Goal: Information Seeking & Learning: Compare options

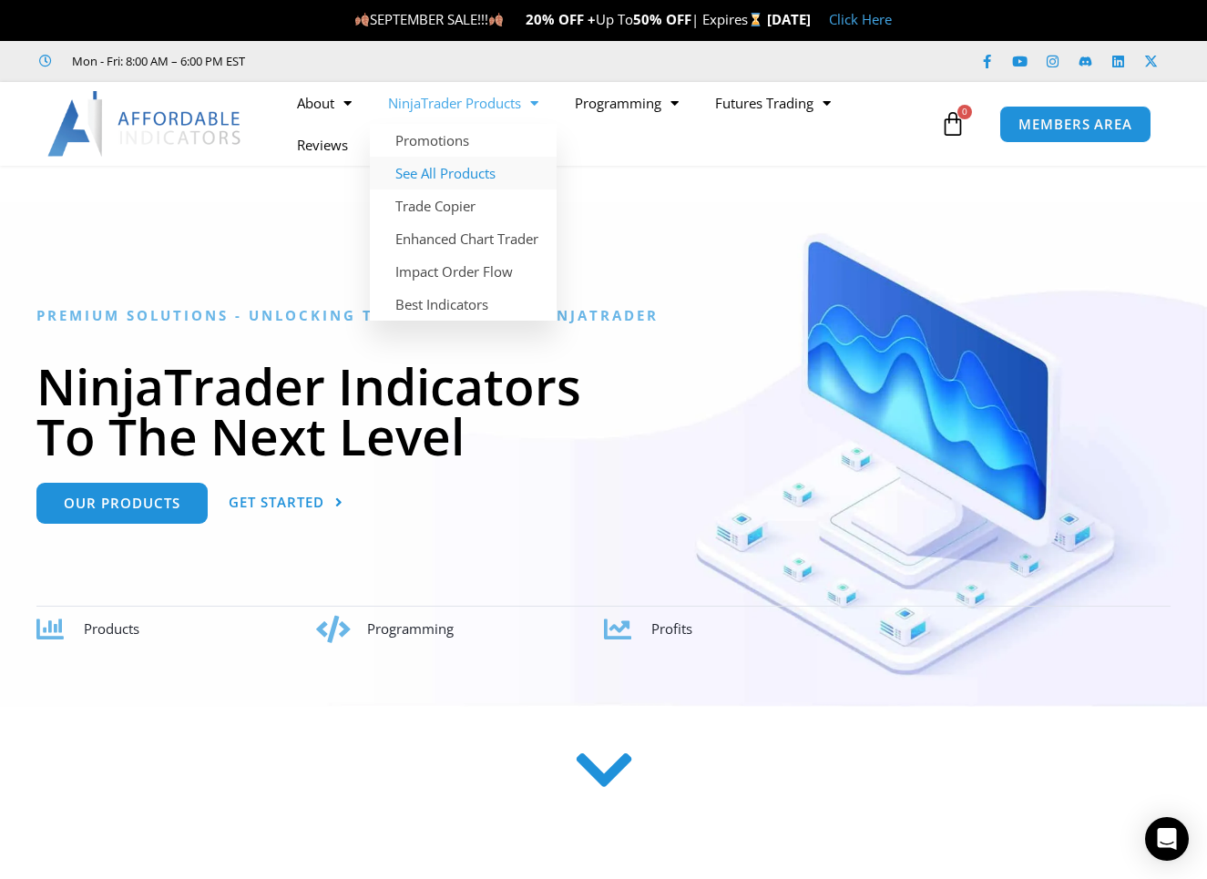
click at [475, 179] on link "See All Products" at bounding box center [463, 173] width 187 height 33
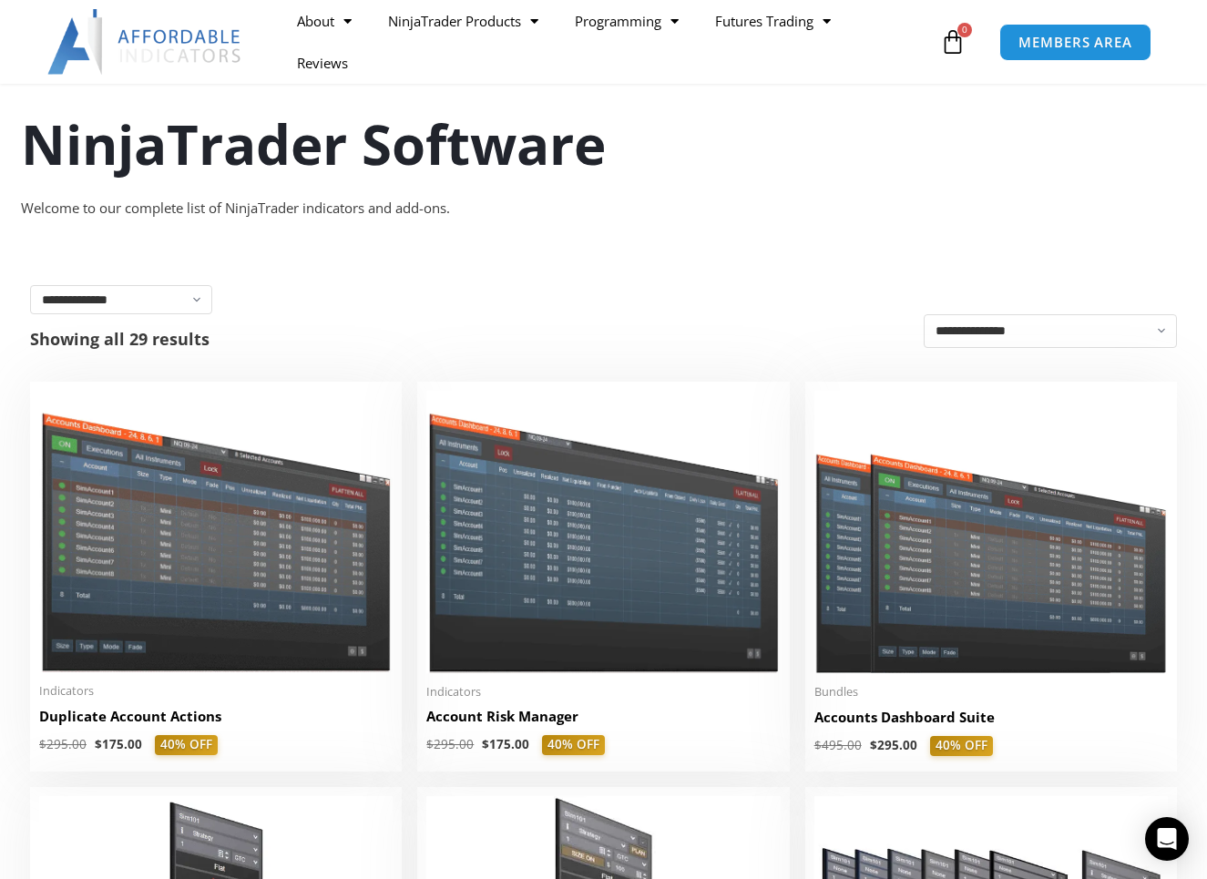
scroll to position [182, 0]
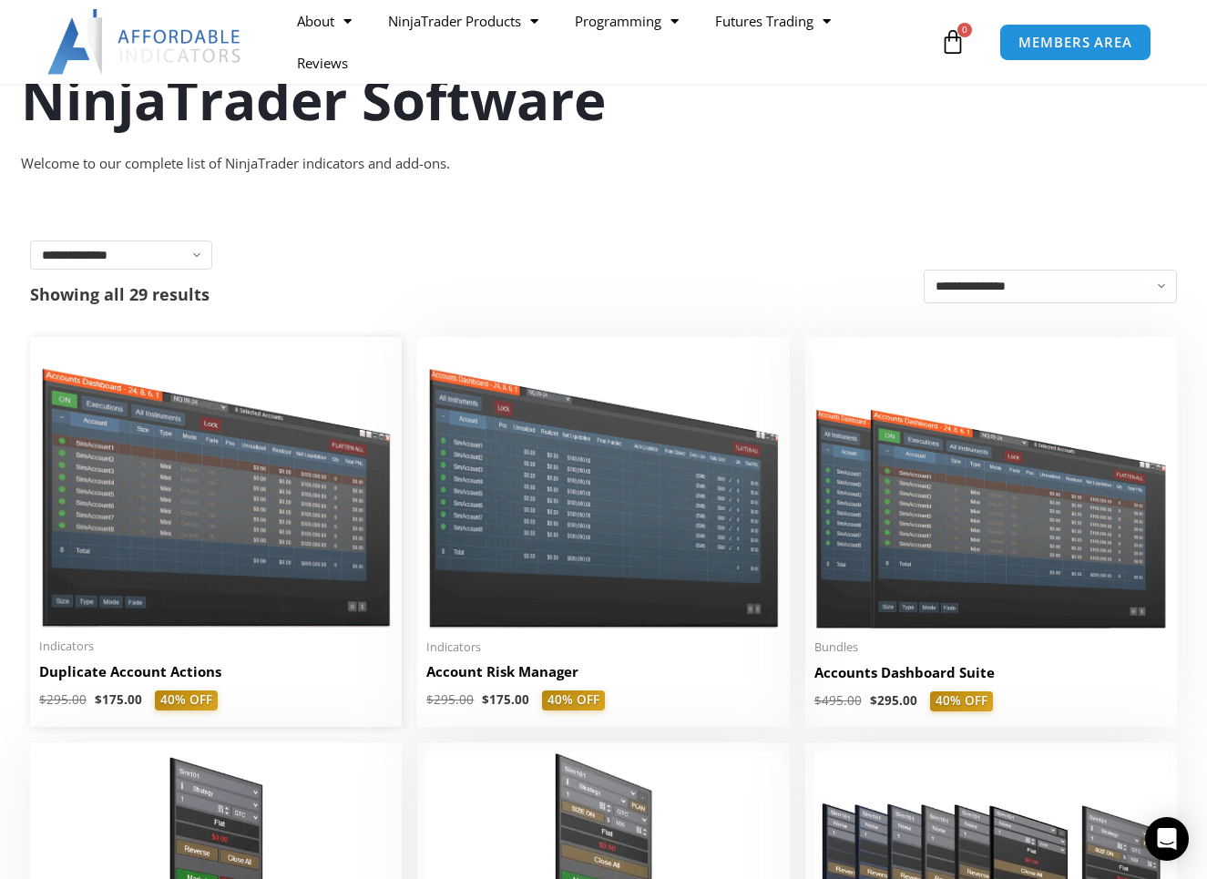
click at [321, 461] on img at bounding box center [215, 486] width 353 height 281
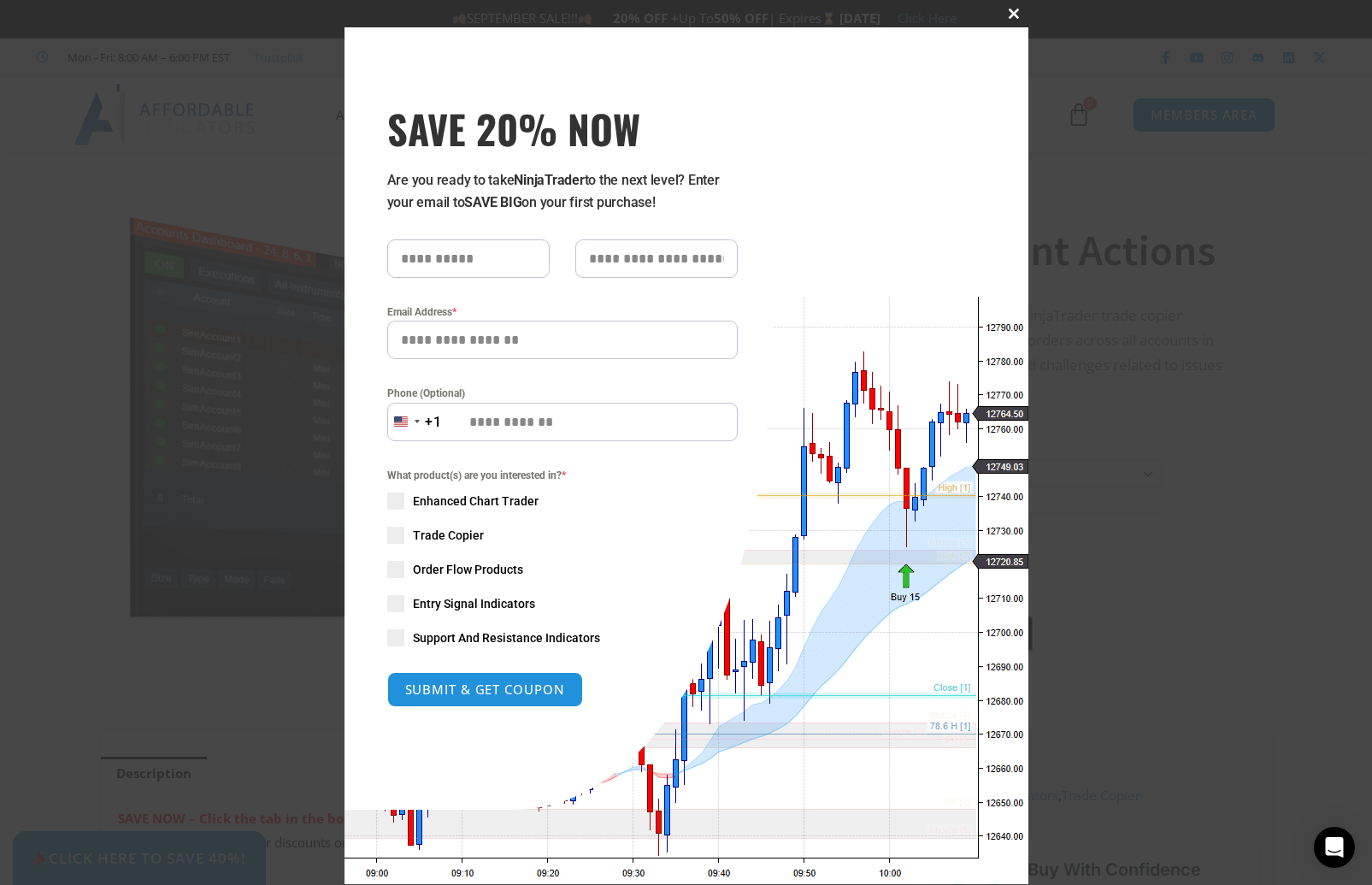
click at [1007, 9] on span at bounding box center [1014, 13] width 27 height 10
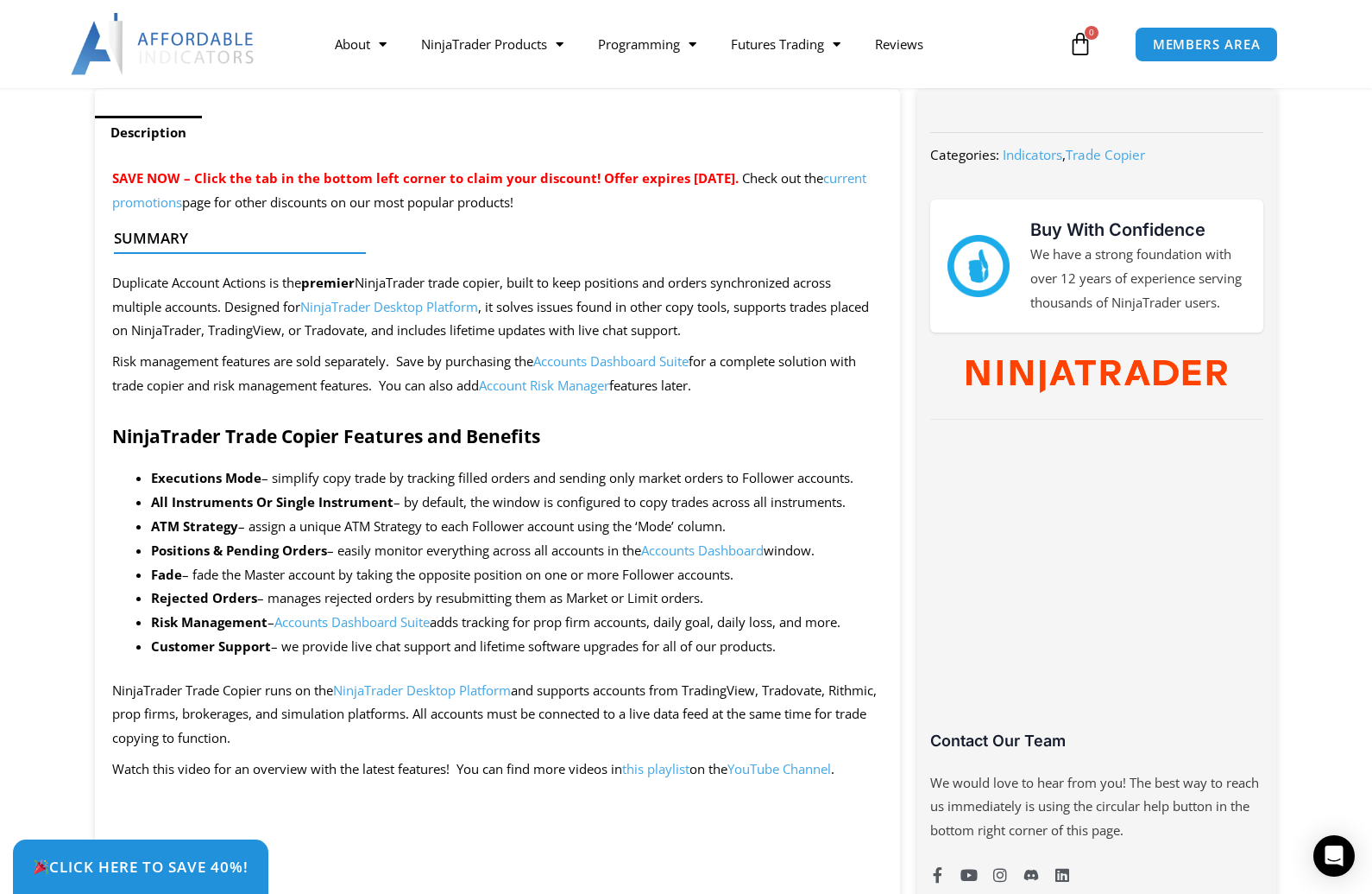
scroll to position [691, 0]
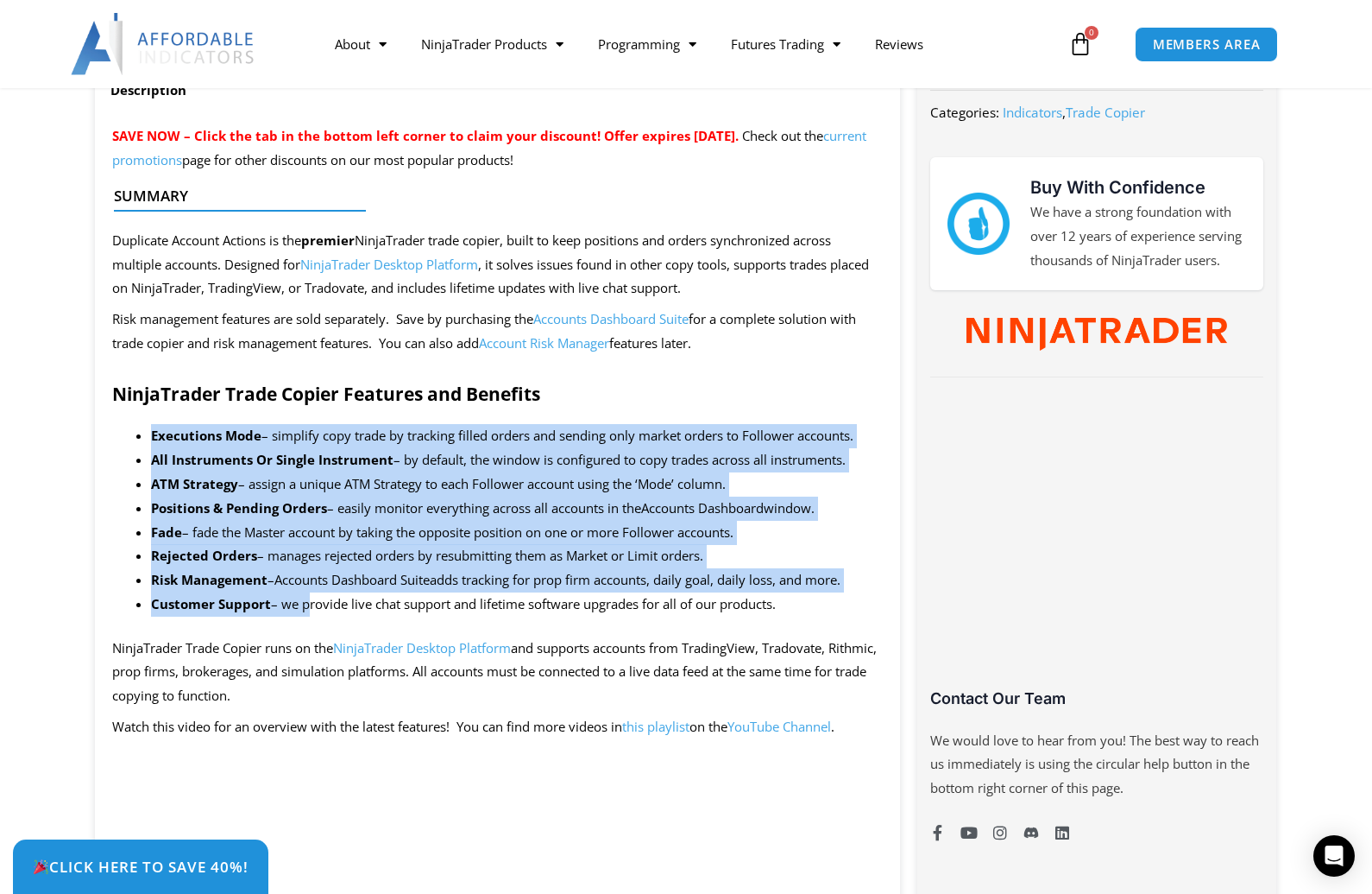
drag, startPoint x: 126, startPoint y: 429, endPoint x: 309, endPoint y: 613, distance: 259.5
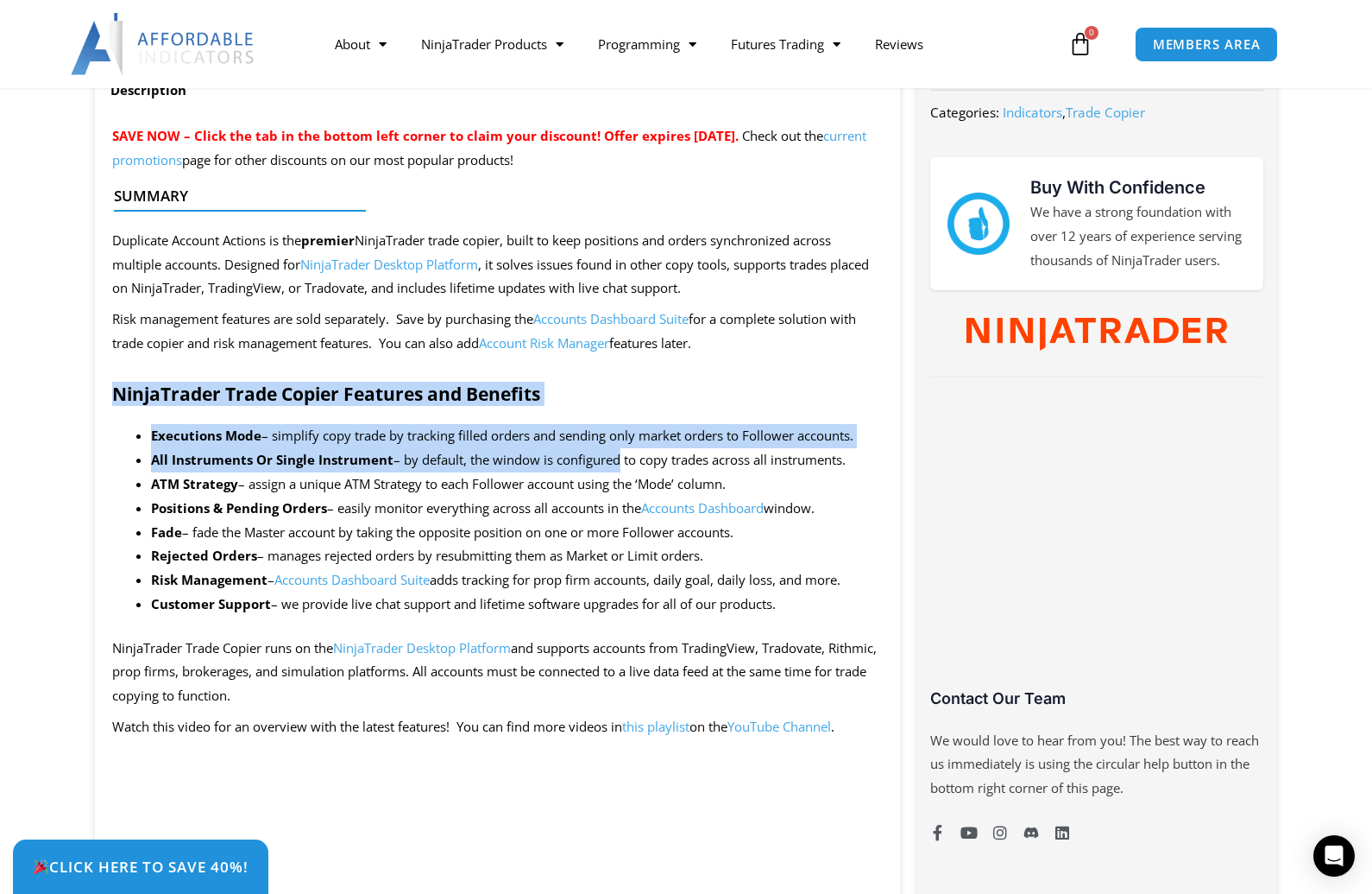
drag, startPoint x: 112, startPoint y: 397, endPoint x: 614, endPoint y: 460, distance: 505.9
click at [587, 429] on li "Executions Mode – simplify copy trade by tracking filled orders and sending onl…" at bounding box center [516, 436] width 731 height 25
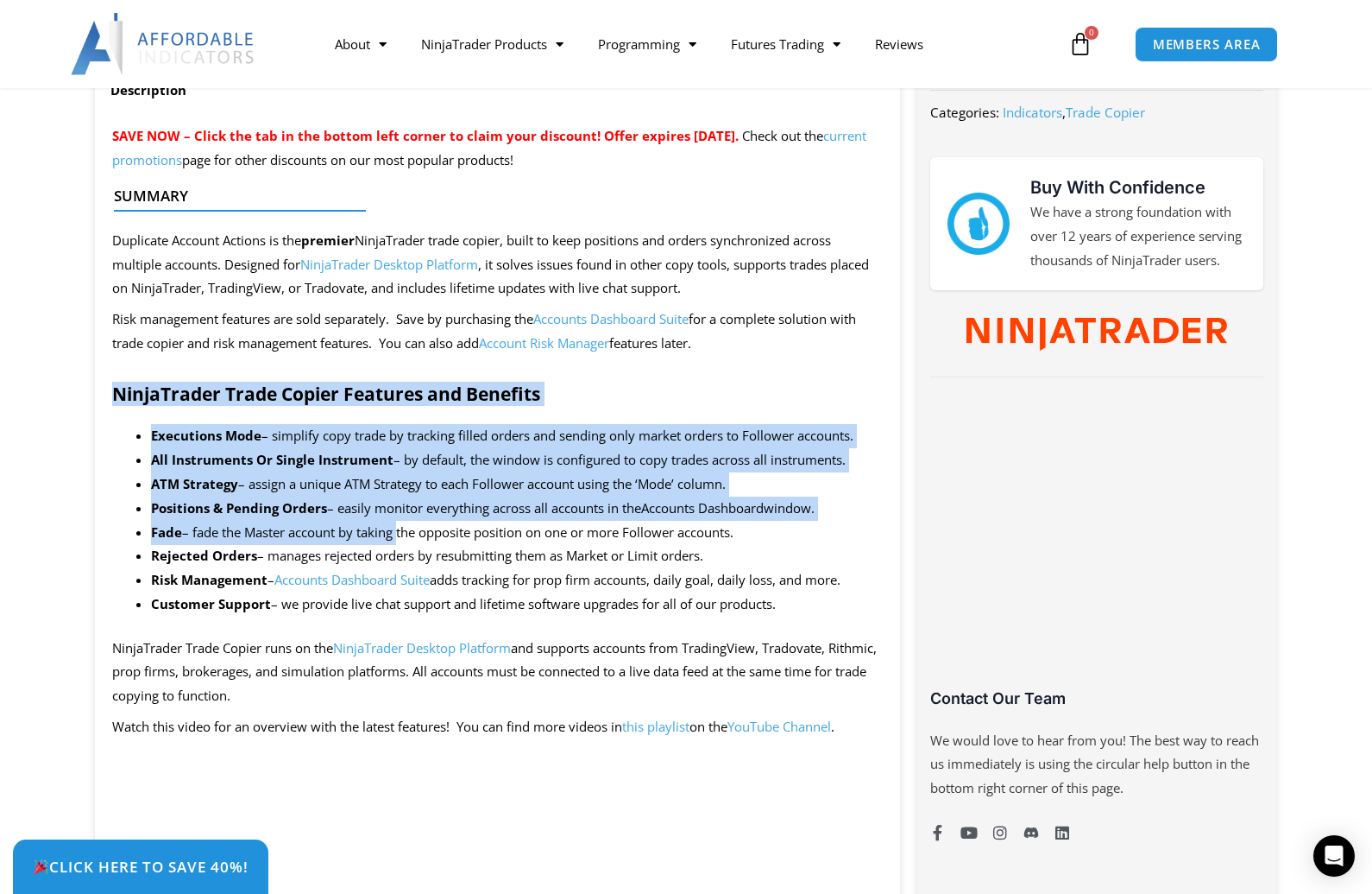
drag, startPoint x: 167, startPoint y: 407, endPoint x: 402, endPoint y: 541, distance: 270.5
click at [402, 541] on li "Fade – fade the Master account by taking the opposite position on one or more F…" at bounding box center [516, 533] width 731 height 25
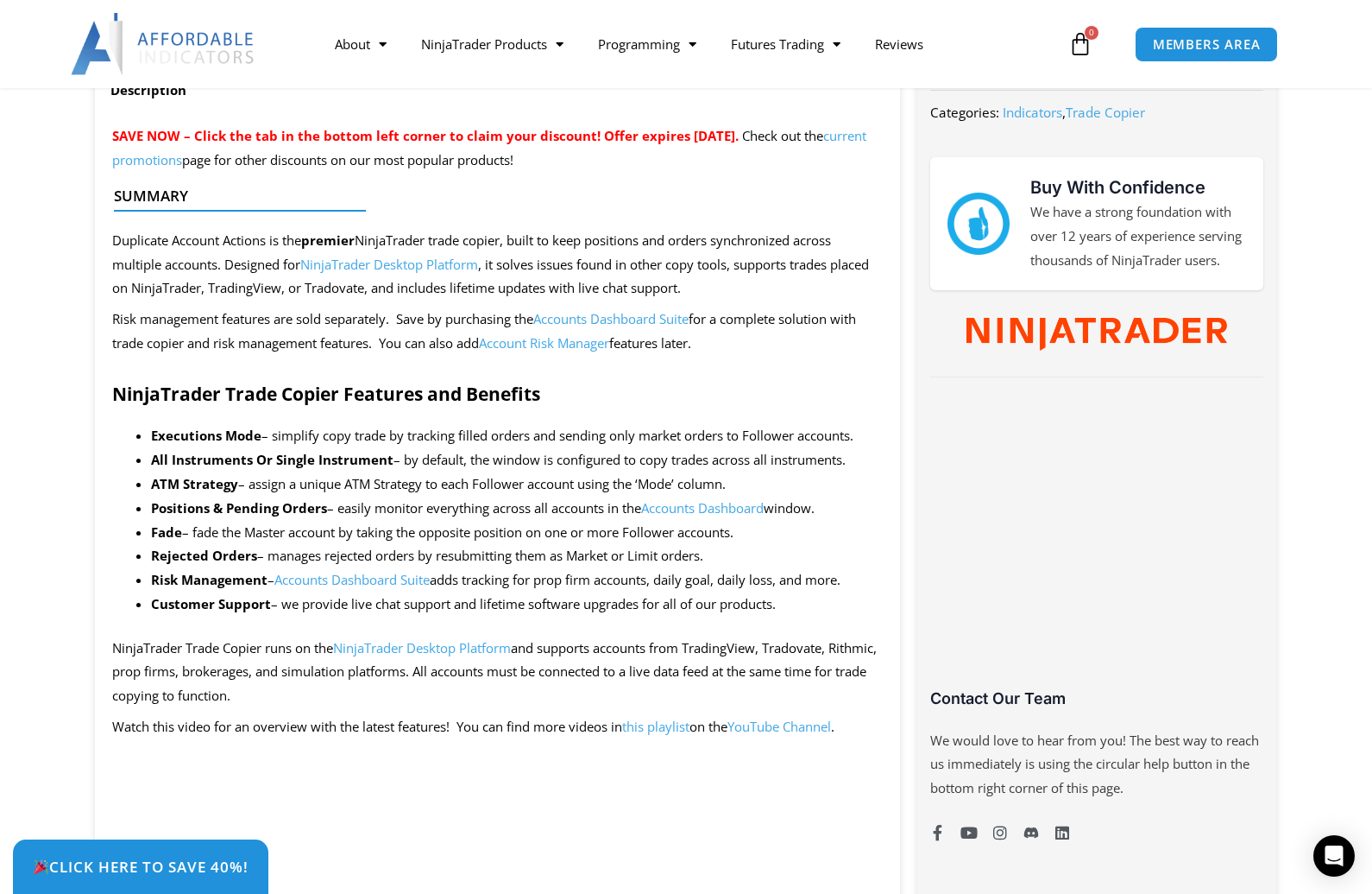
click at [609, 321] on link "Accounts Dashboard Suite" at bounding box center [611, 319] width 155 height 17
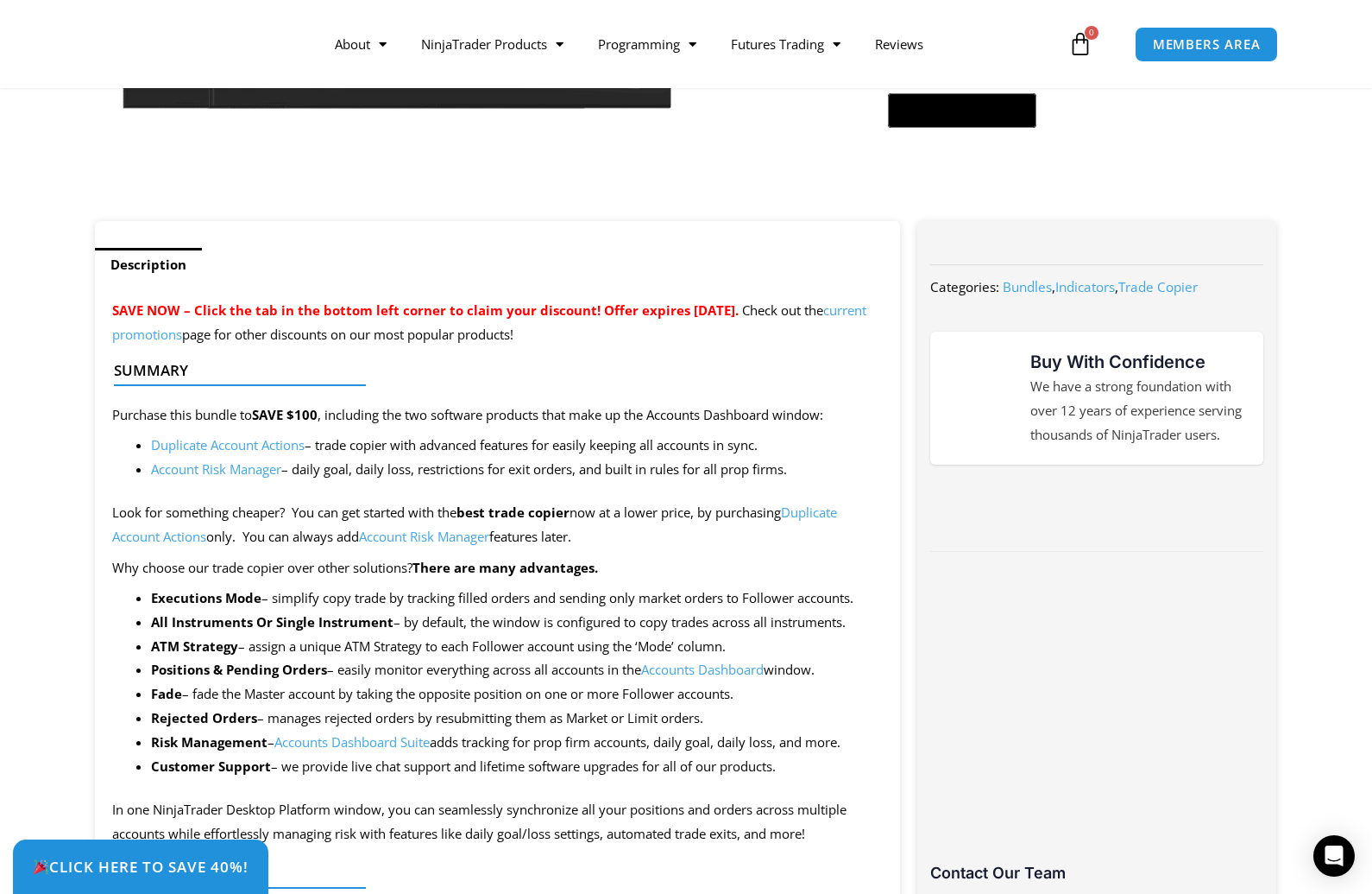
scroll to position [691, 0]
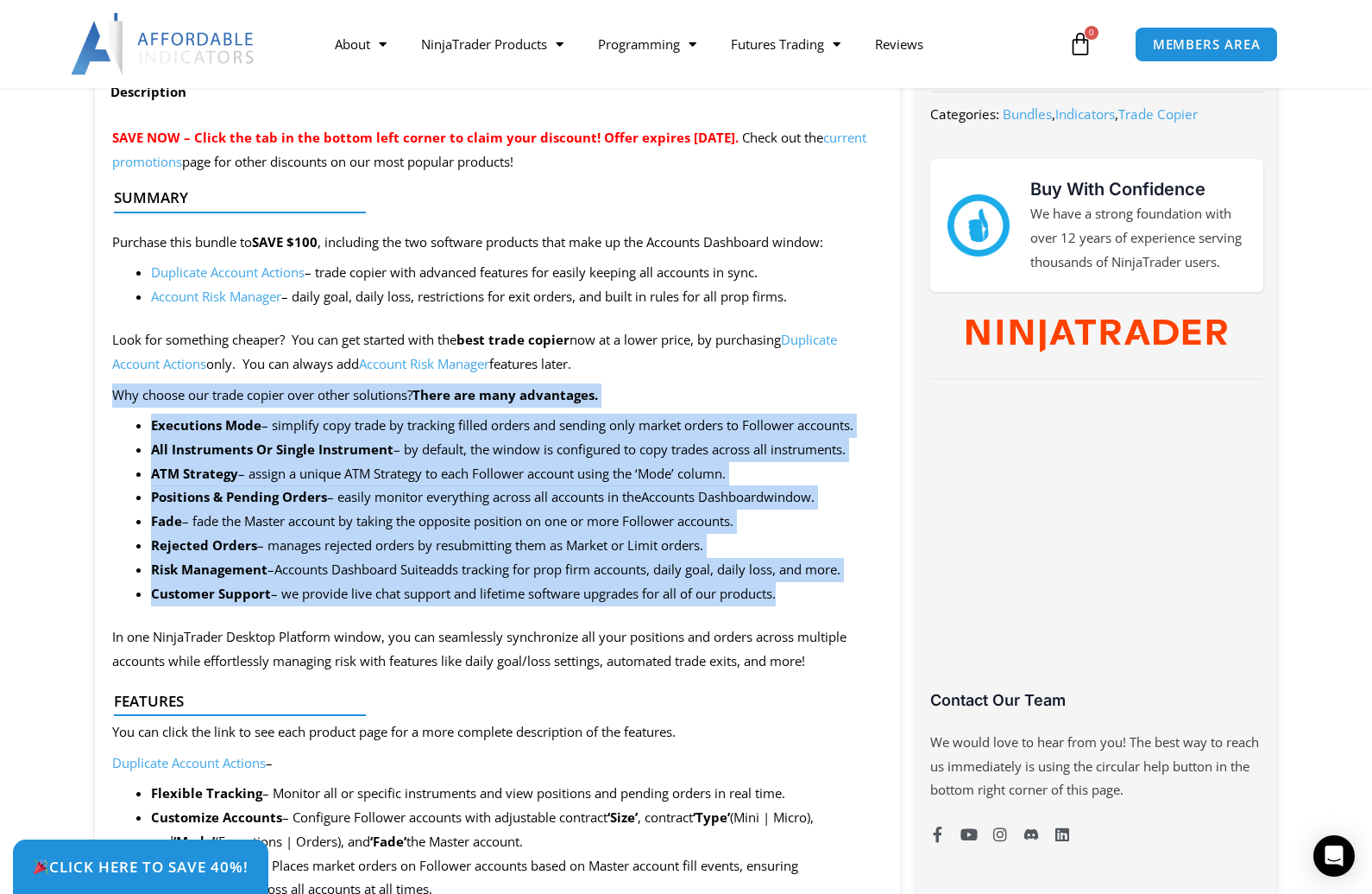
drag, startPoint x: 117, startPoint y: 392, endPoint x: 843, endPoint y: 594, distance: 753.6
click at [843, 594] on li "Customer Support – we provide live chat support and lifetime software upgrades …" at bounding box center [516, 594] width 731 height 25
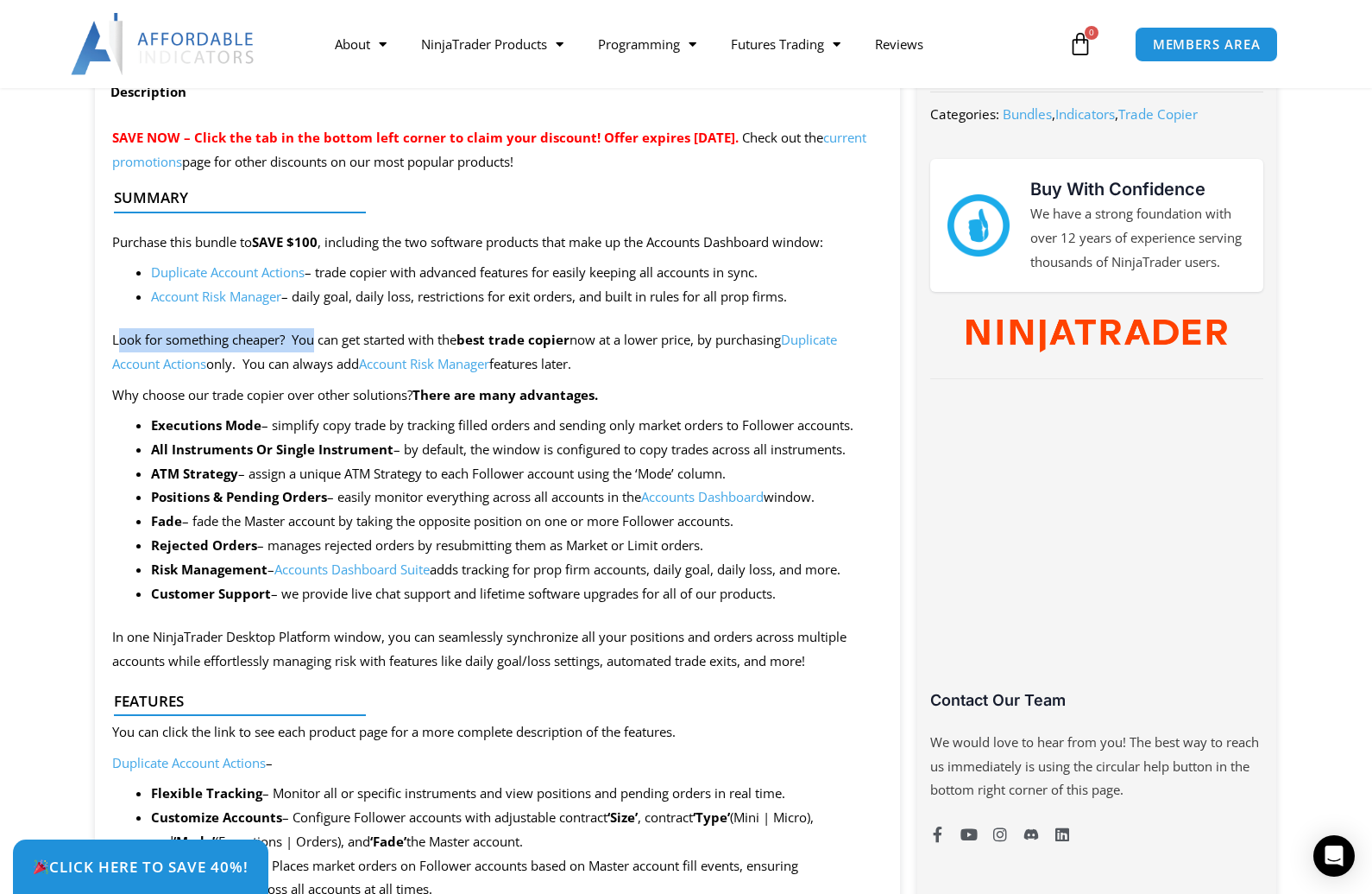
drag, startPoint x: 117, startPoint y: 338, endPoint x: 318, endPoint y: 338, distance: 201.0
click at [318, 338] on p "Look for something cheaper? You can get started with the best trade copier now …" at bounding box center [496, 352] width 770 height 48
drag, startPoint x: 304, startPoint y: 343, endPoint x: 652, endPoint y: 364, distance: 348.6
click at [652, 364] on p "Look for something cheaper? You can get started with the best trade copier now …" at bounding box center [496, 352] width 770 height 48
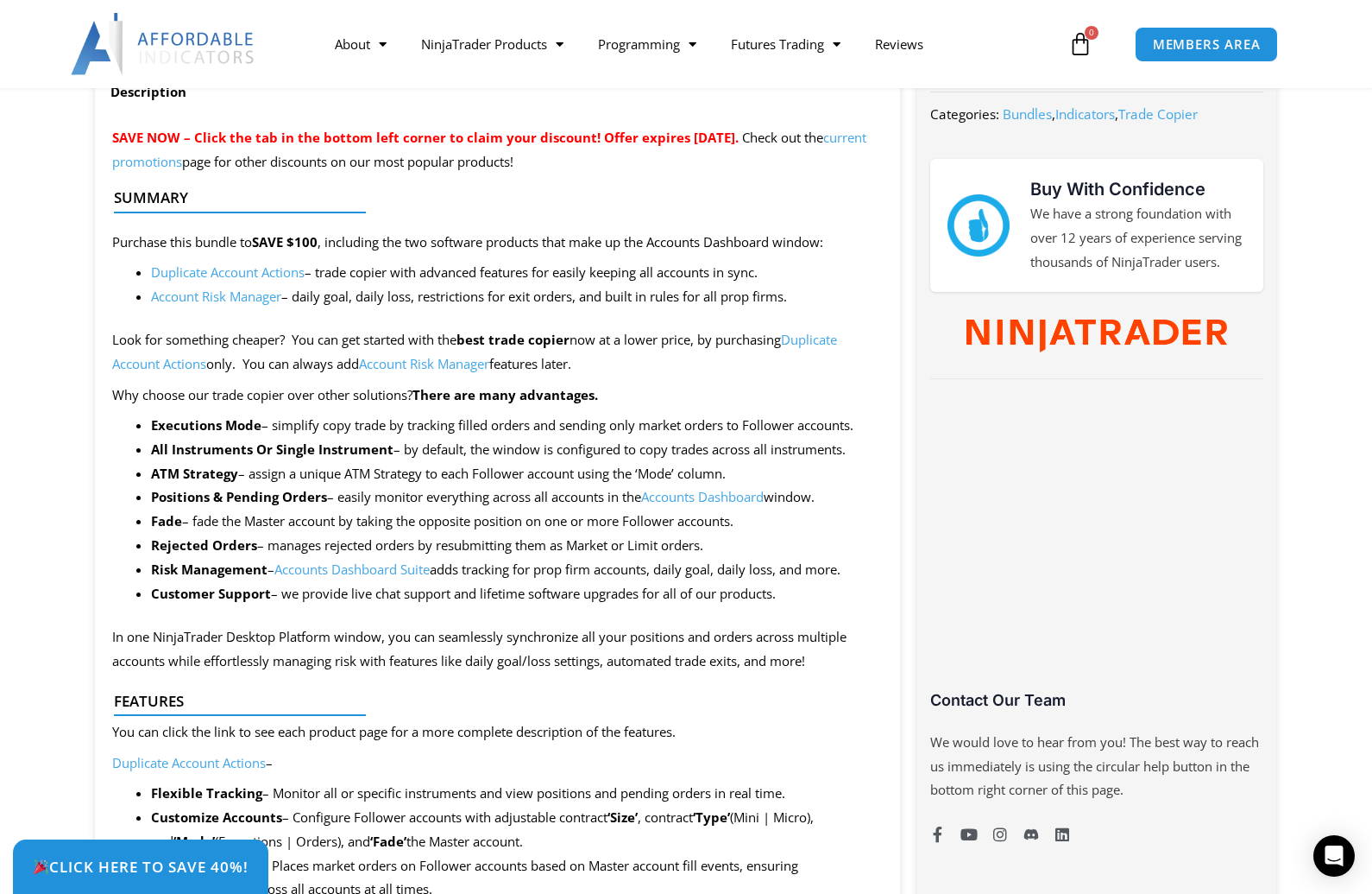
click at [652, 364] on p "Look for something cheaper? You can get started with the best trade copier now …" at bounding box center [496, 352] width 770 height 48
click at [664, 369] on p "Look for something cheaper? You can get started with the best trade copier now …" at bounding box center [496, 352] width 770 height 48
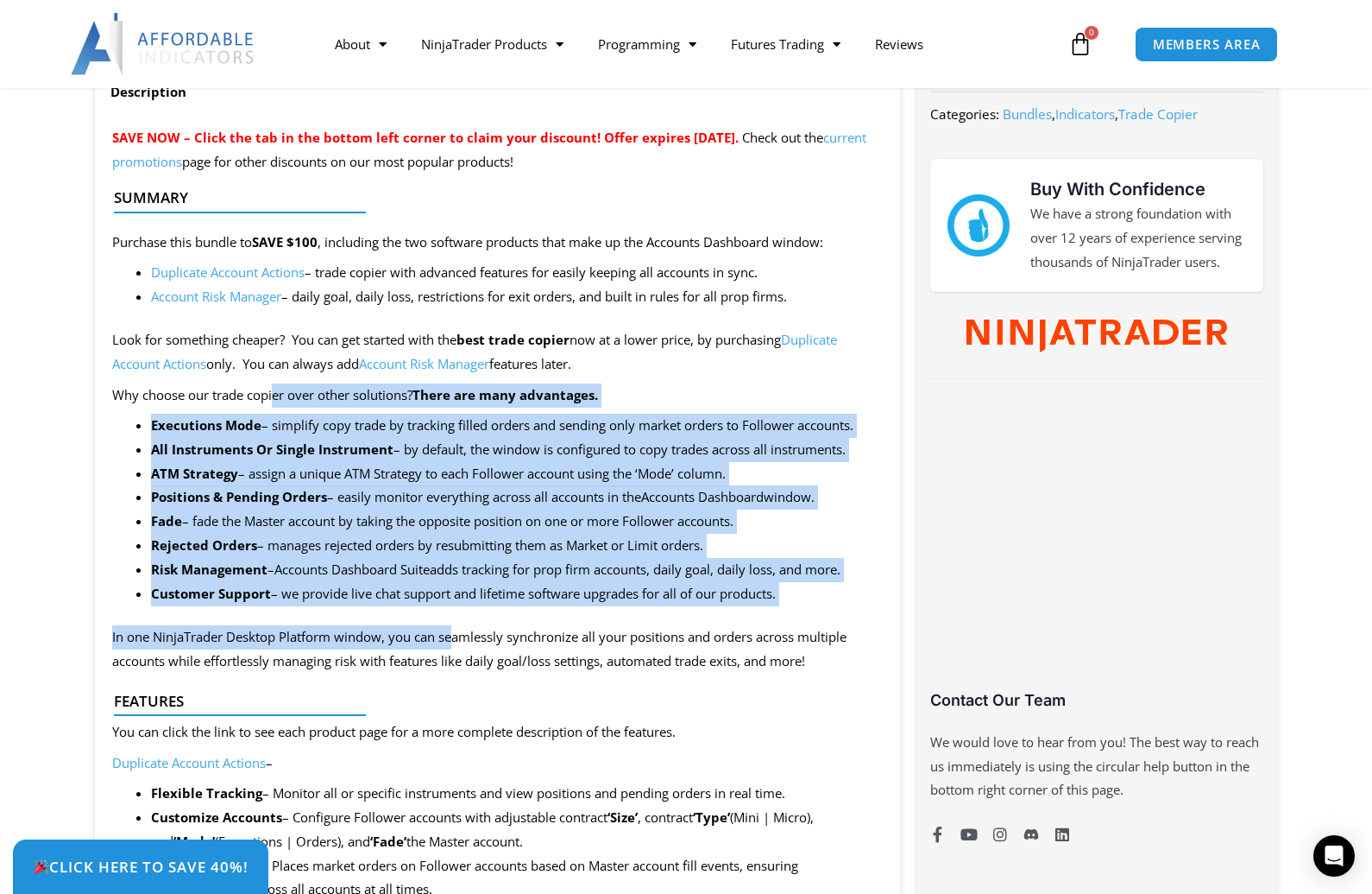
drag, startPoint x: 276, startPoint y: 393, endPoint x: 456, endPoint y: 596, distance: 271.3
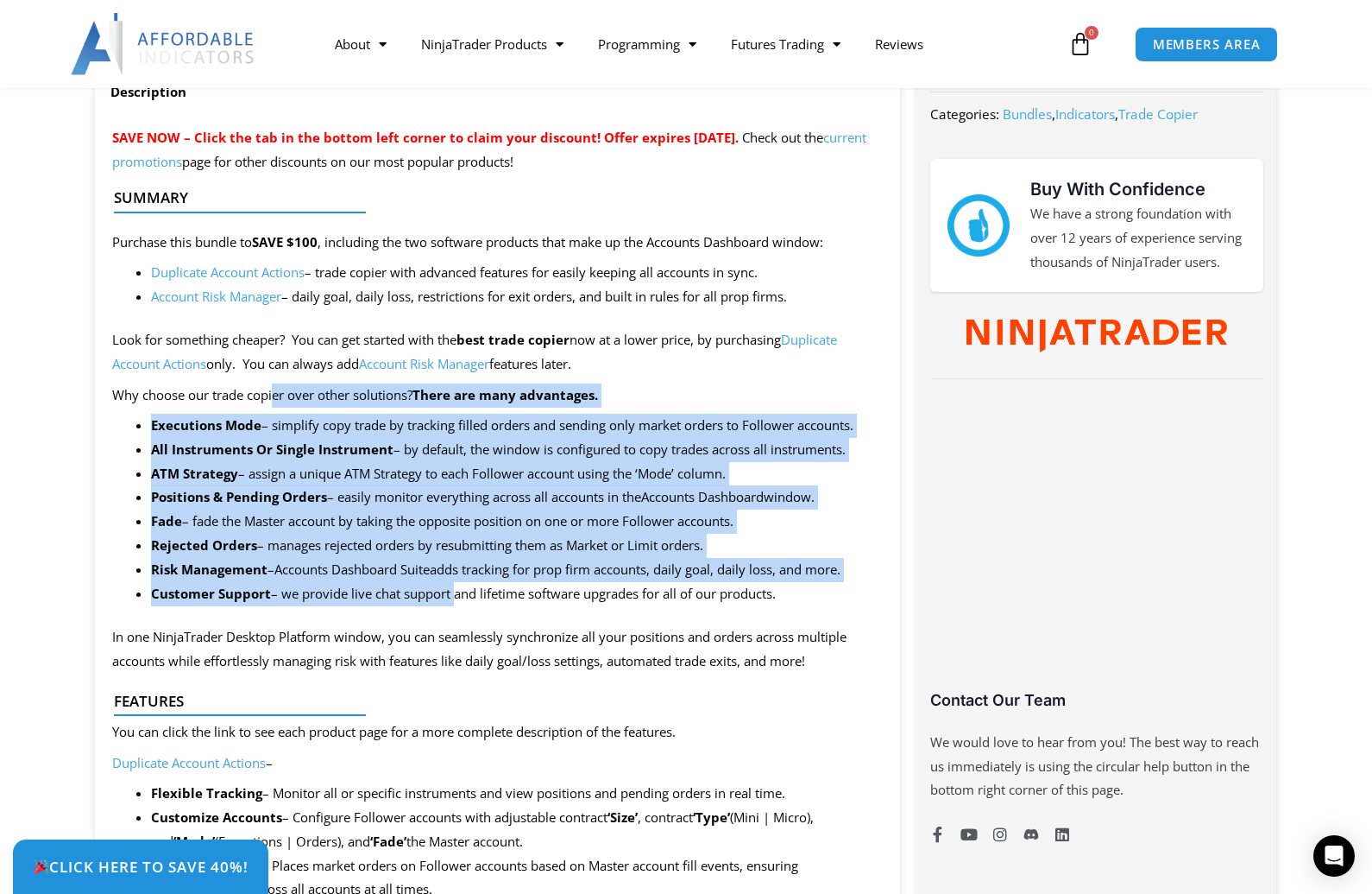
click at [344, 428] on li "Executions Mode – simplify copy trade by tracking filled orders and sending onl…" at bounding box center [516, 426] width 731 height 25
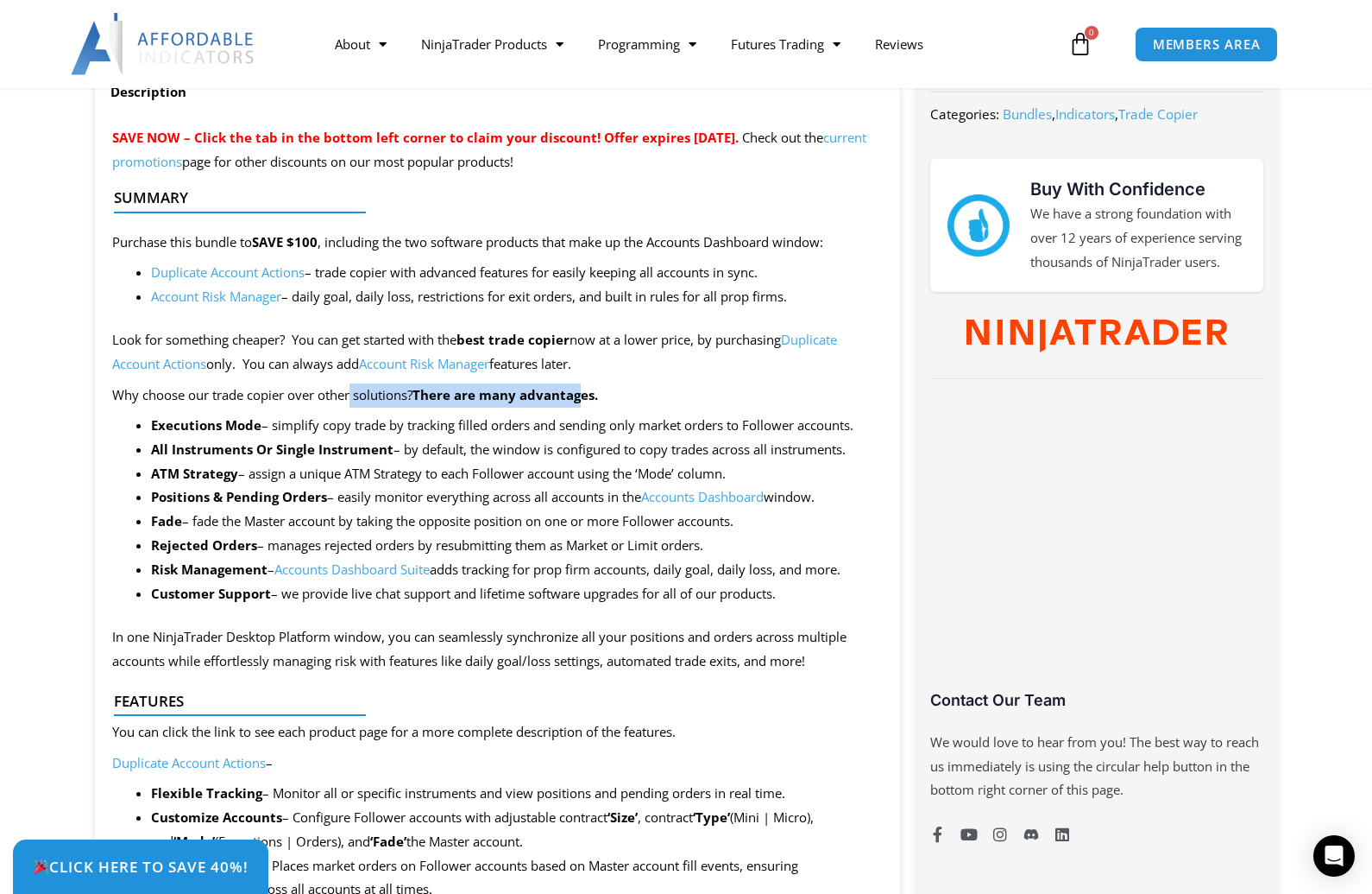
drag, startPoint x: 353, startPoint y: 396, endPoint x: 592, endPoint y: 395, distance: 239.0
click at [592, 395] on p "Why choose our trade copier over other solutions? There are many advantages." at bounding box center [496, 395] width 770 height 25
click at [592, 395] on strong "There are many advantages." at bounding box center [505, 394] width 186 height 17
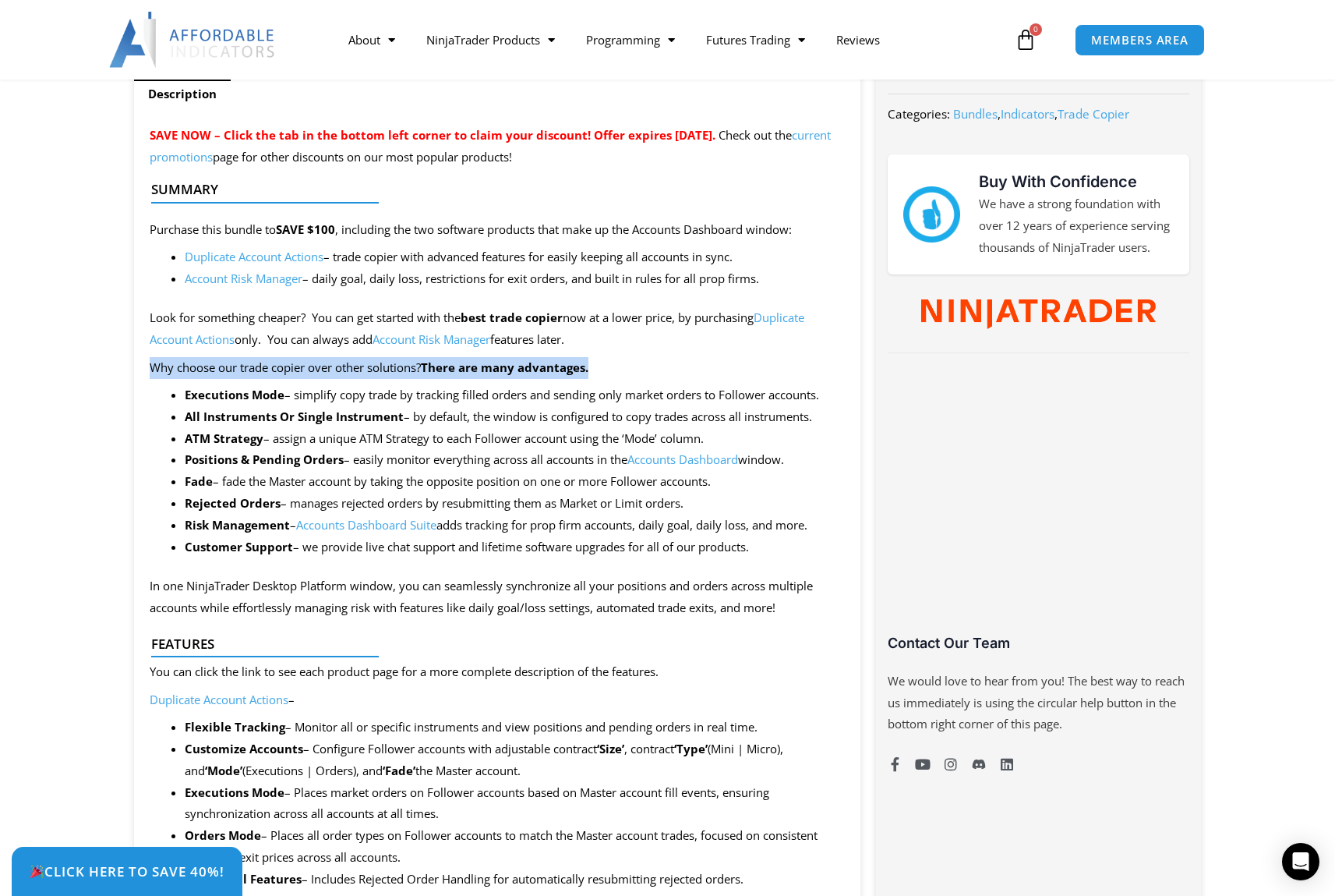
drag, startPoint x: 602, startPoint y: 368, endPoint x: 111, endPoint y: 357, distance: 491.1
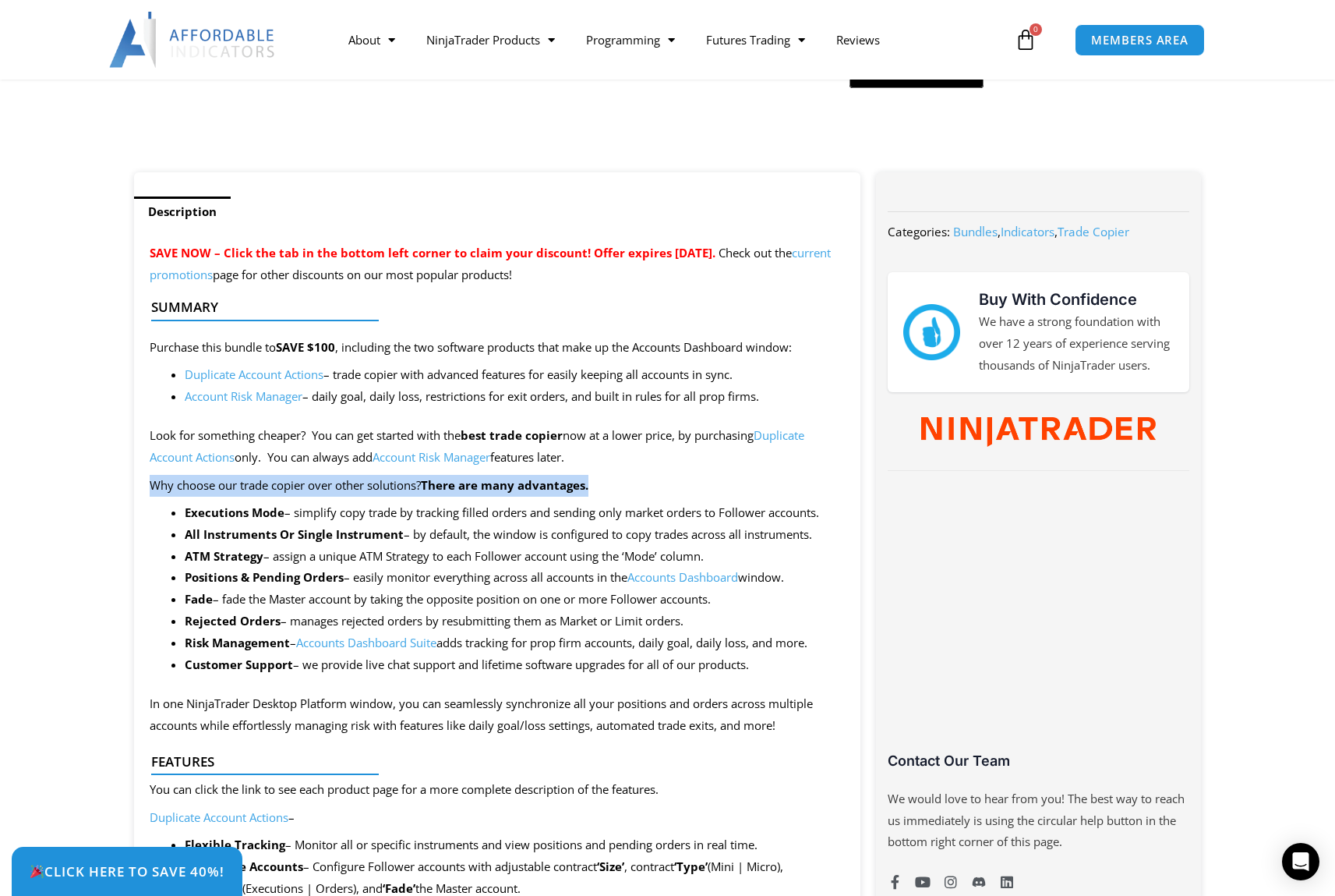
scroll to position [468, 0]
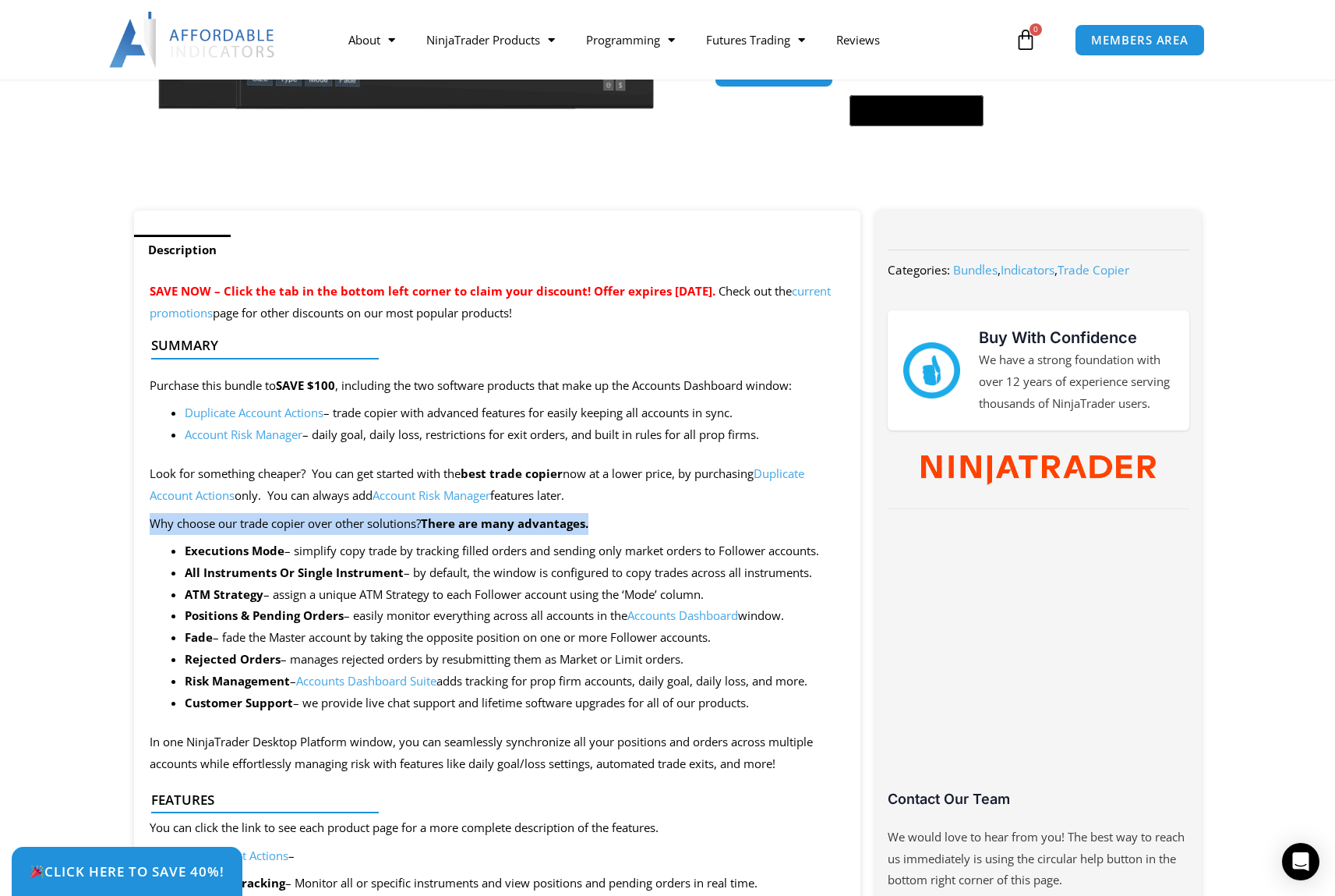
drag, startPoint x: 146, startPoint y: 521, endPoint x: 662, endPoint y: 519, distance: 516.0
click at [662, 519] on p "Why choose our trade copier over other solutions? There are many advantages." at bounding box center [497, 524] width 696 height 22
drag, startPoint x: 145, startPoint y: 524, endPoint x: 624, endPoint y: 529, distance: 479.0
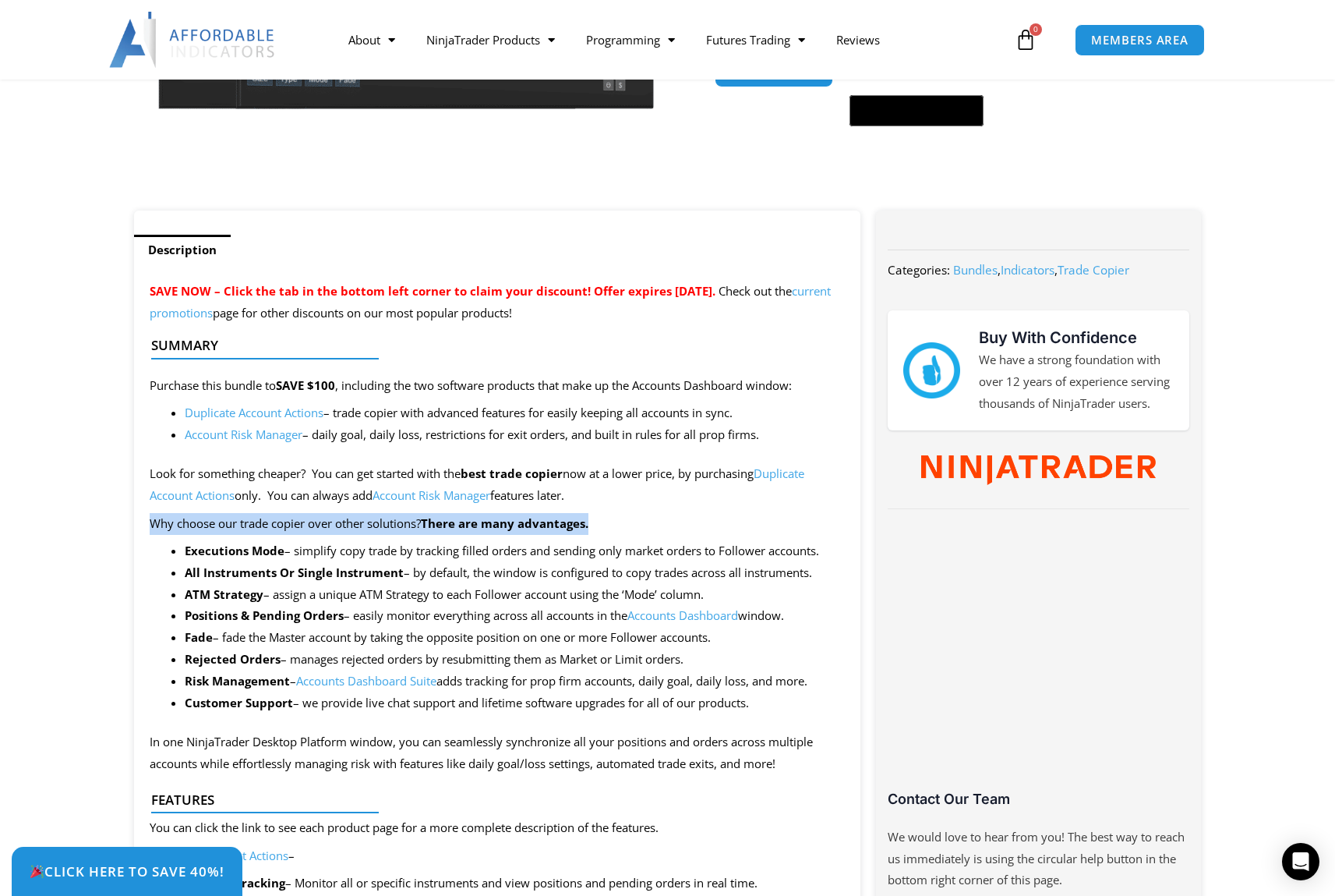
click at [624, 529] on p "Why choose our trade copier over other solutions? There are many advantages." at bounding box center [497, 524] width 696 height 22
drag, startPoint x: 629, startPoint y: 520, endPoint x: 125, endPoint y: 524, distance: 504.0
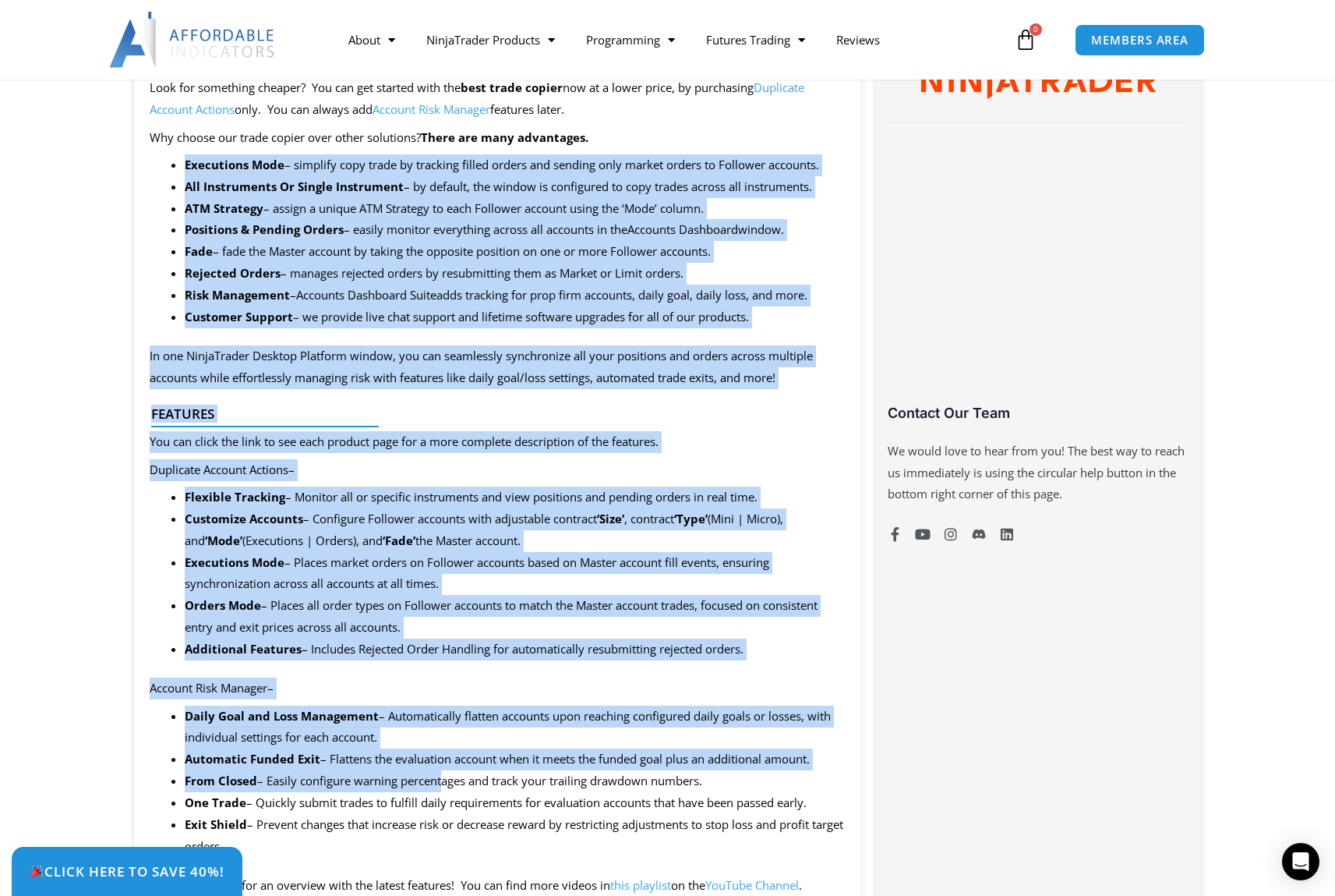
scroll to position [935, 0]
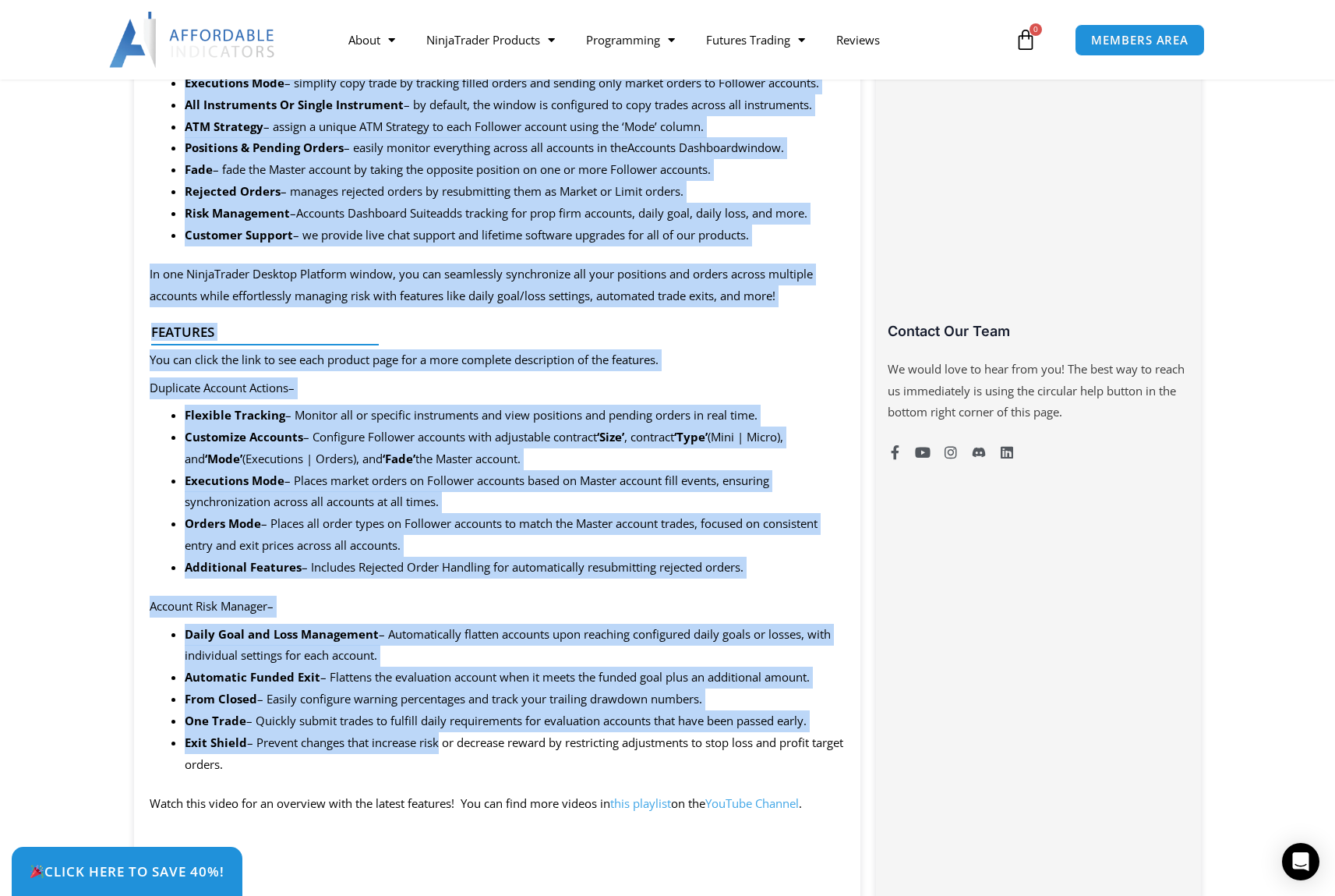
drag, startPoint x: 254, startPoint y: 509, endPoint x: 443, endPoint y: 738, distance: 296.9
click at [443, 738] on li "Exit Shield – Prevent changes that increase risk or decrease reward by restrict…" at bounding box center [515, 753] width 661 height 44
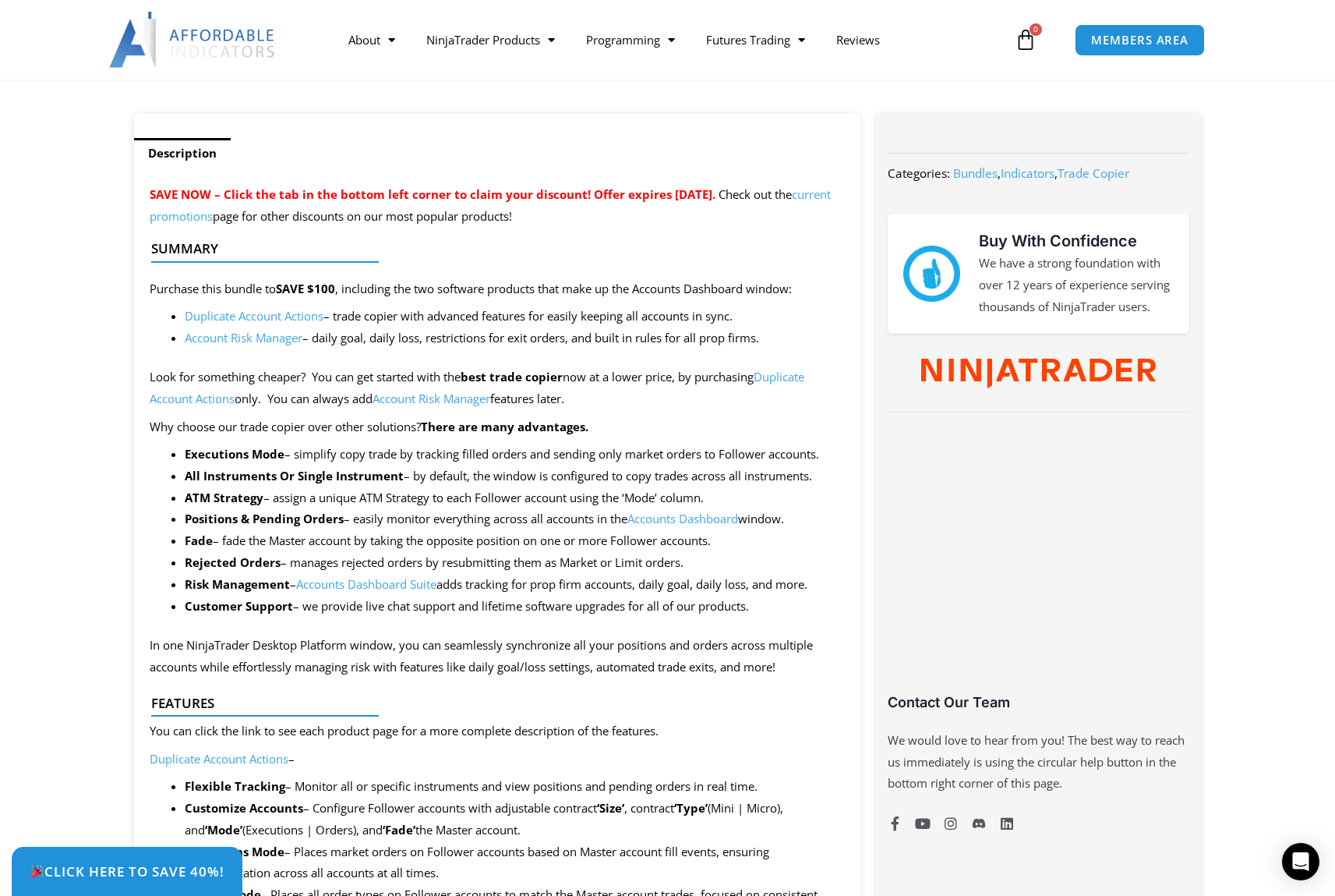
scroll to position [468, 0]
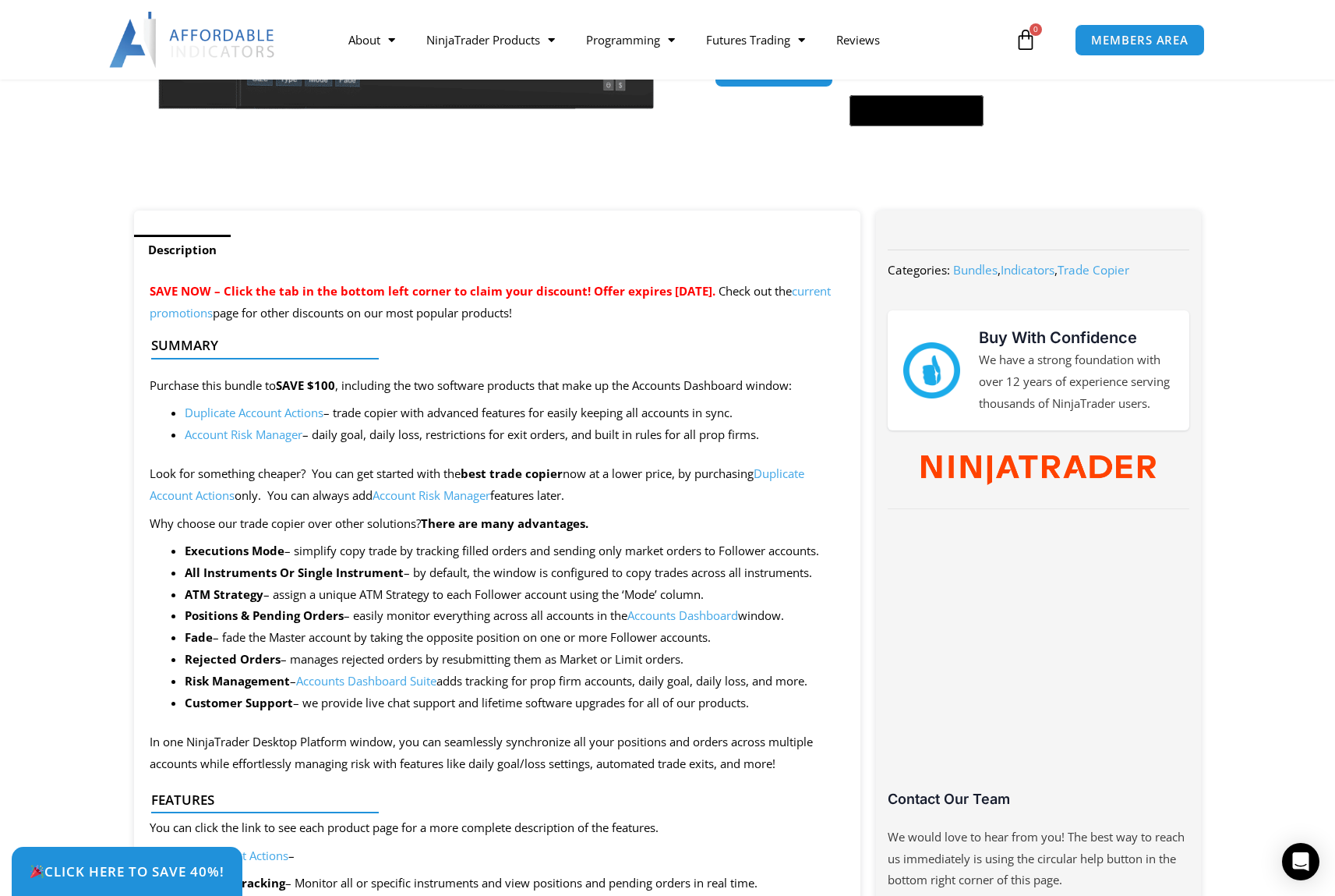
click at [284, 413] on link "Duplicate Account Actions" at bounding box center [254, 412] width 139 height 15
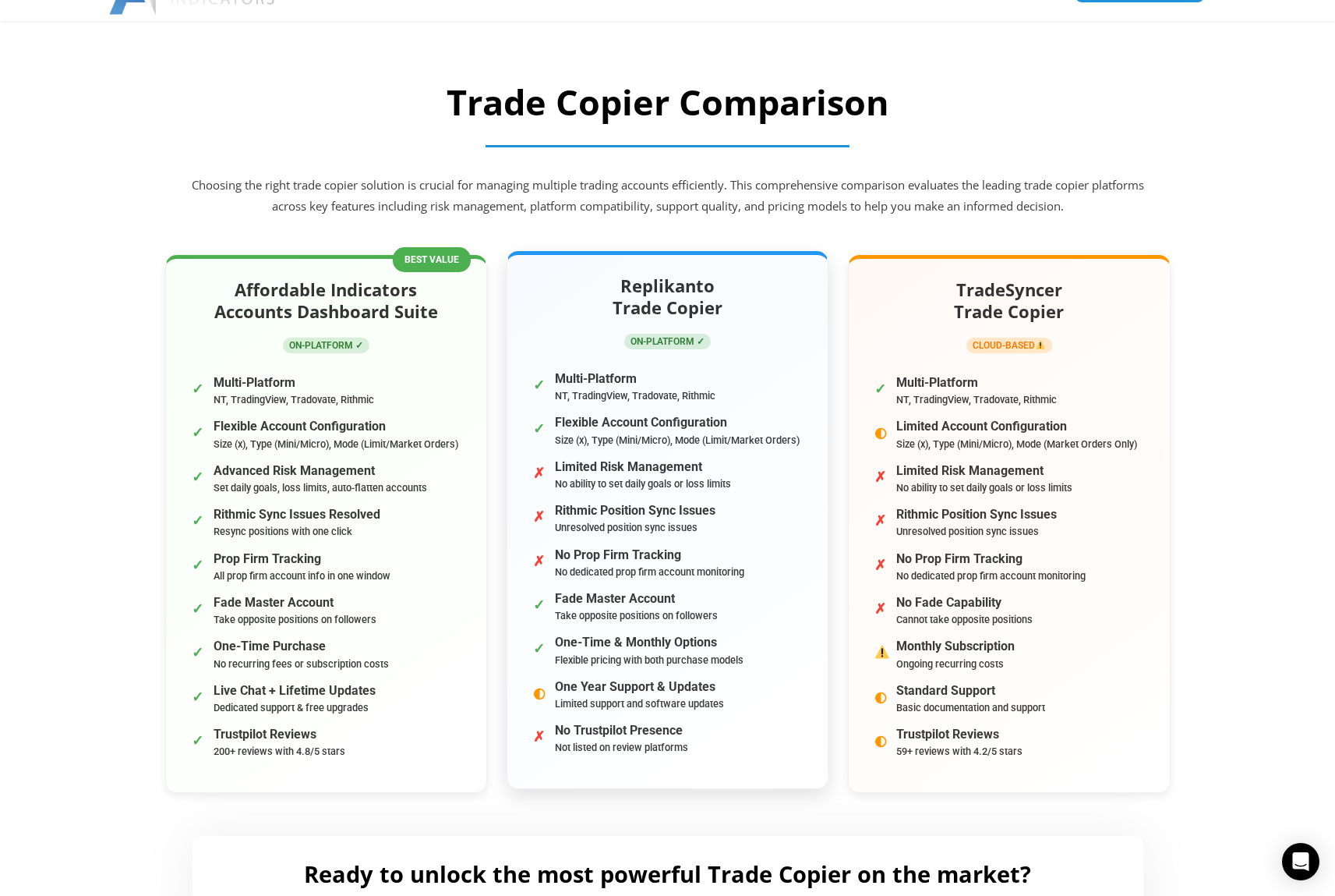
scroll to position [156, 0]
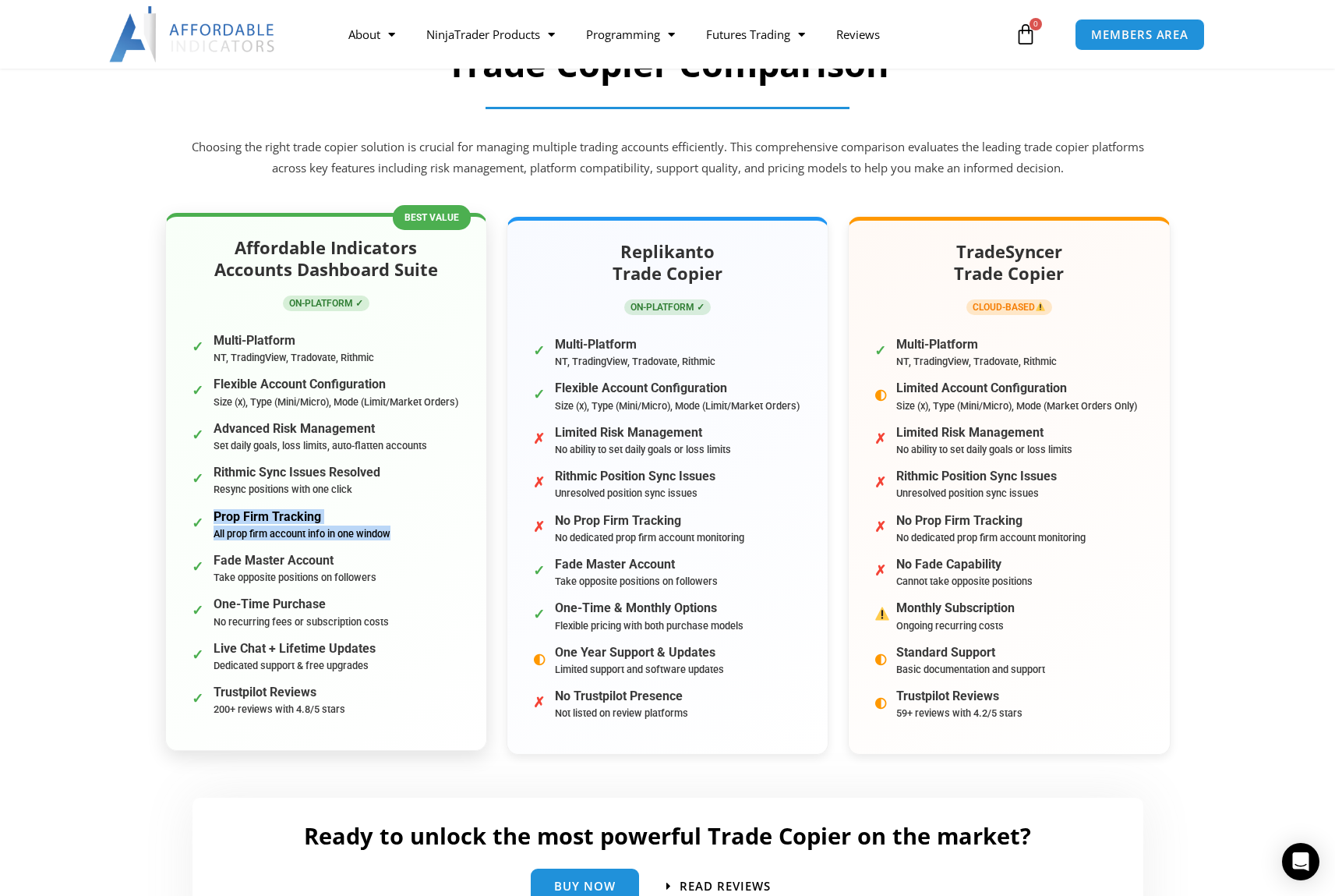
drag, startPoint x: 215, startPoint y: 519, endPoint x: 393, endPoint y: 539, distance: 179.1
click at [390, 539] on div "Prop Firm Tracking All prop firm account info in one window" at bounding box center [302, 525] width 177 height 31
click at [365, 499] on li "✓ Rithmic Sync Issues Resolved Resync positions with one click" at bounding box center [326, 480] width 282 height 38
drag, startPoint x: 362, startPoint y: 493, endPoint x: 204, endPoint y: 474, distance: 159.1
click at [204, 474] on li "✓ Rithmic Sync Issues Resolved Resync positions with one click" at bounding box center [326, 480] width 282 height 38
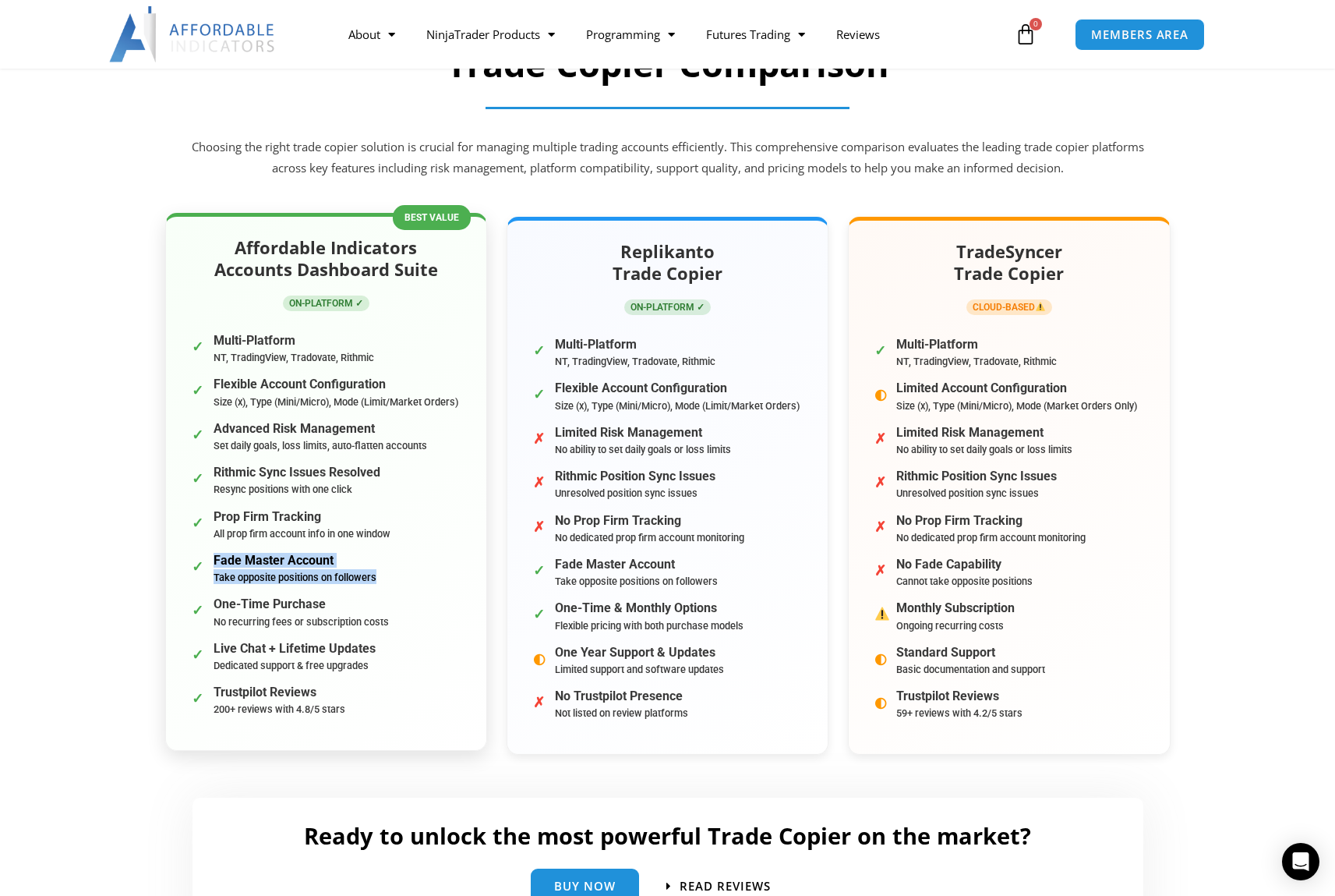
drag, startPoint x: 383, startPoint y: 581, endPoint x: 215, endPoint y: 560, distance: 169.3
click at [215, 560] on li "✓ Fade Master Account Take opposite positions on followers" at bounding box center [326, 568] width 282 height 38
drag, startPoint x: 323, startPoint y: 518, endPoint x: 231, endPoint y: 519, distance: 92.0
click at [231, 519] on strong "Prop Firm Tracking" at bounding box center [302, 516] width 177 height 15
drag, startPoint x: 403, startPoint y: 436, endPoint x: 214, endPoint y: 436, distance: 189.0
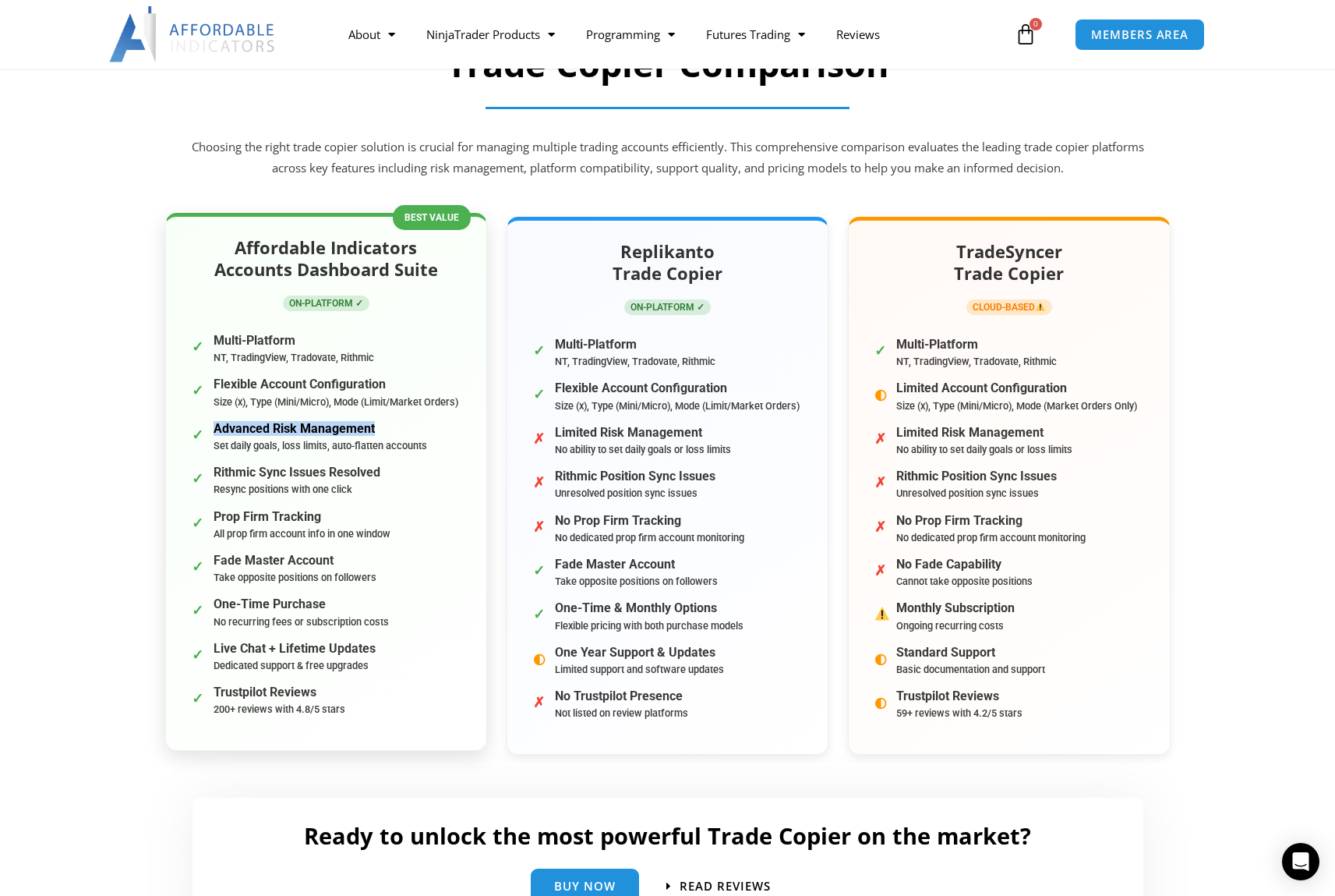
click at [214, 436] on strong "Advanced Risk Management" at bounding box center [321, 428] width 214 height 15
drag, startPoint x: 324, startPoint y: 520, endPoint x: 215, endPoint y: 522, distance: 109.0
click at [215, 522] on strong "Prop Firm Tracking" at bounding box center [302, 516] width 177 height 15
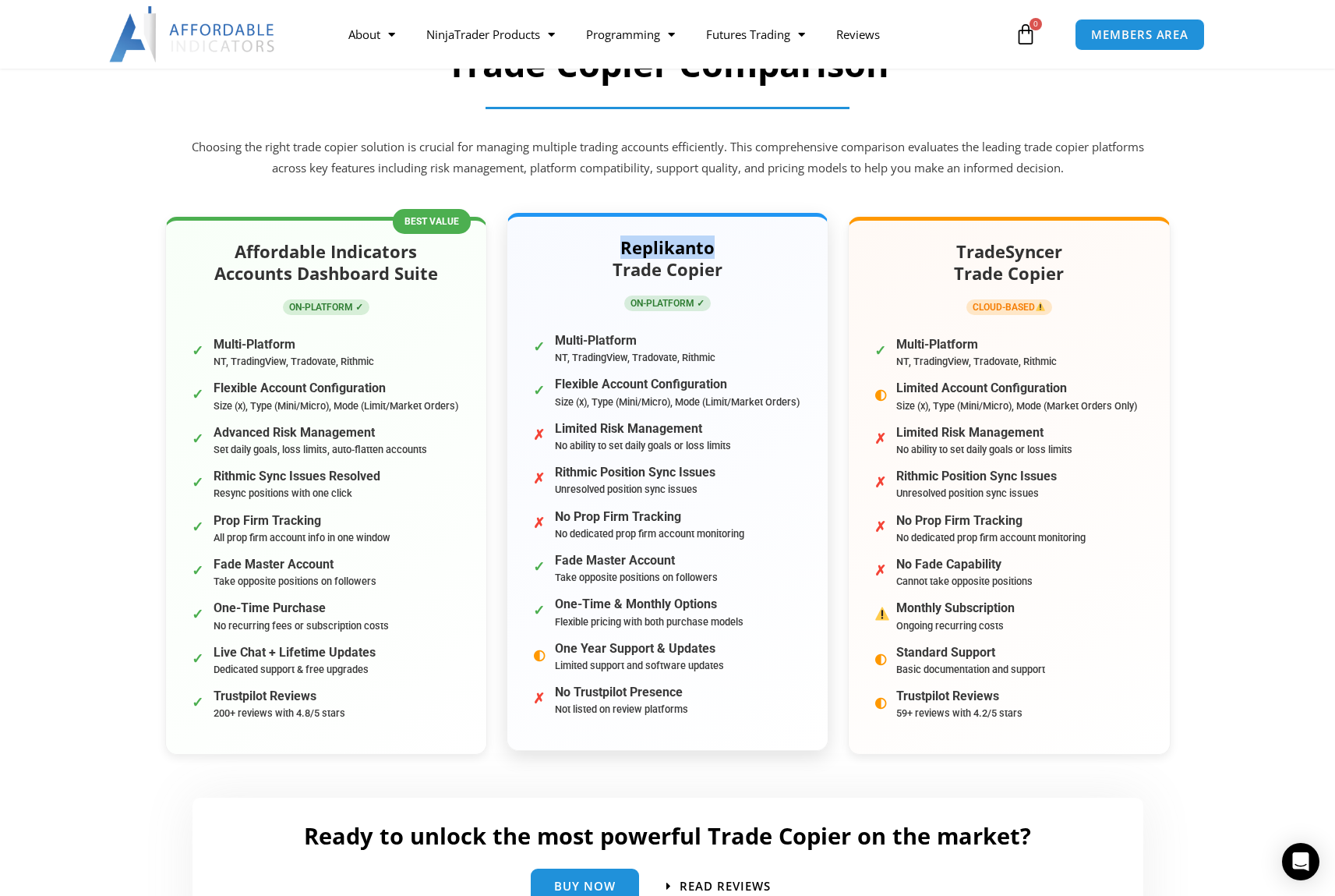
drag, startPoint x: 721, startPoint y: 247, endPoint x: 612, endPoint y: 240, distance: 109.2
click at [612, 240] on h2 "Replikanto Trade Copier" at bounding box center [668, 258] width 282 height 45
click at [800, 297] on div "Replikanto Trade Copier ON-PLATFORM ✓" at bounding box center [668, 275] width 282 height 78
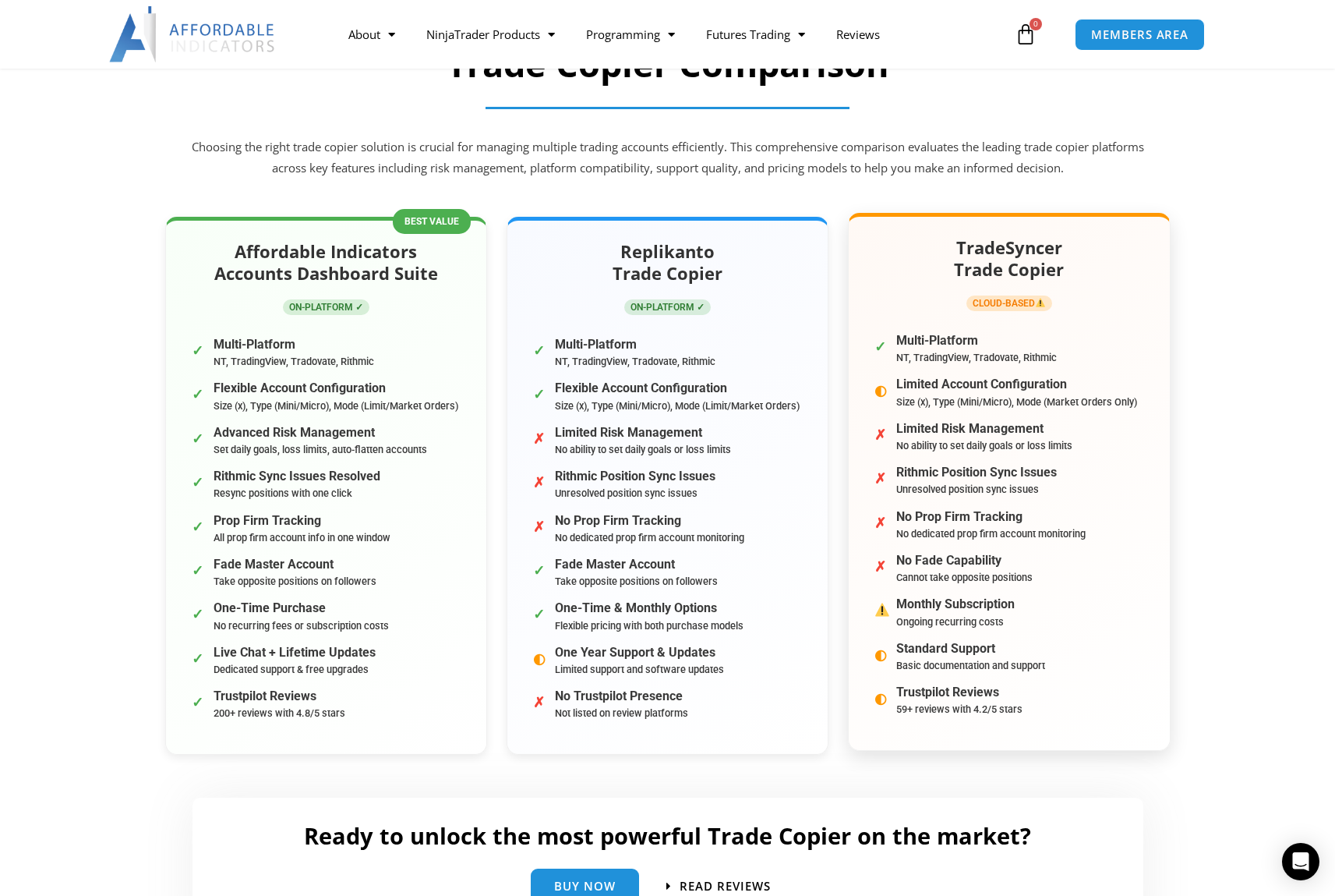
scroll to position [0, 0]
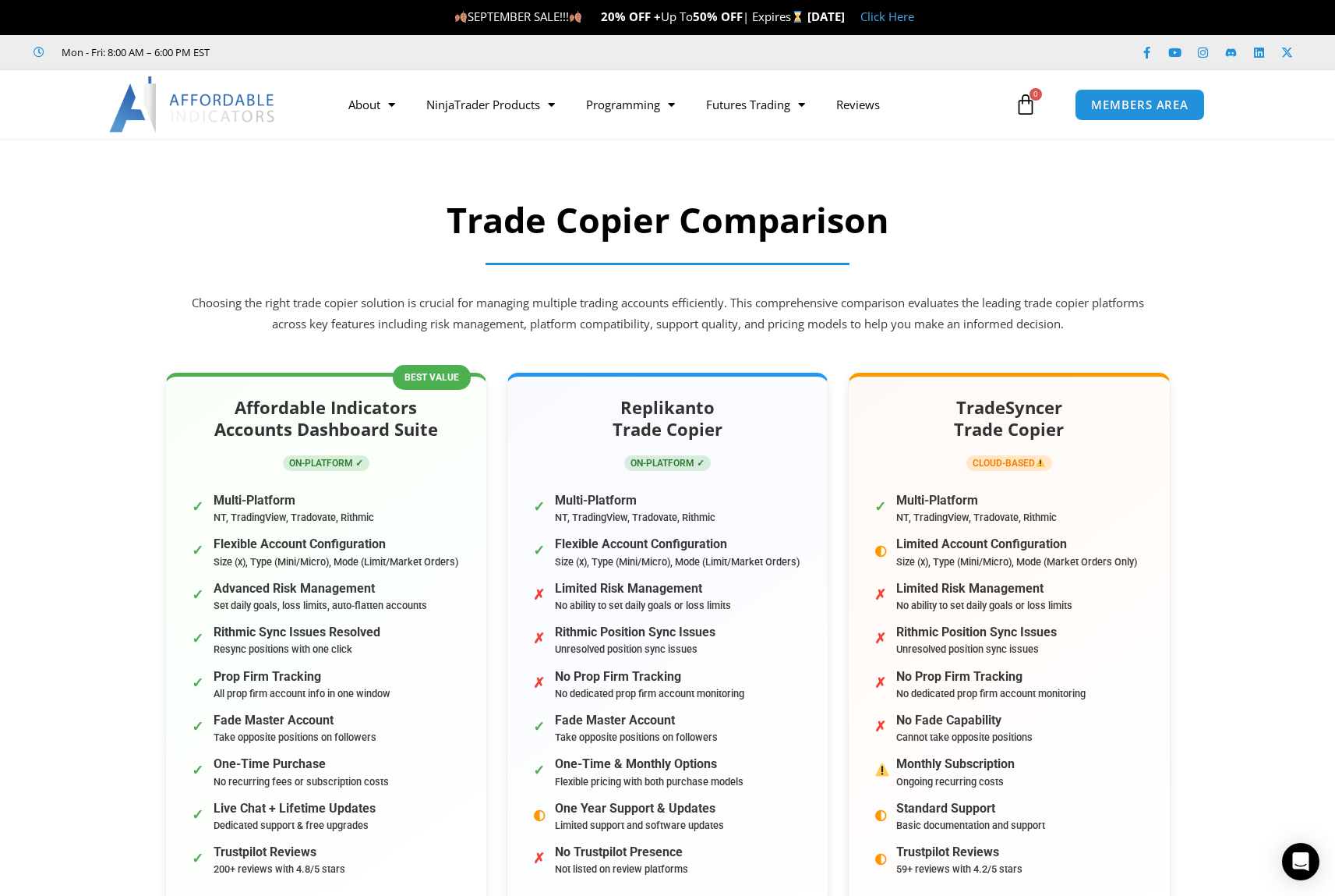
drag, startPoint x: 518, startPoint y: 20, endPoint x: 416, endPoint y: 17, distance: 102.0
click at [454, 17] on span "SEPTEMBER SALE!!! 20% OFF + Up To 50% OFF | Expires" at bounding box center [631, 16] width 353 height 15
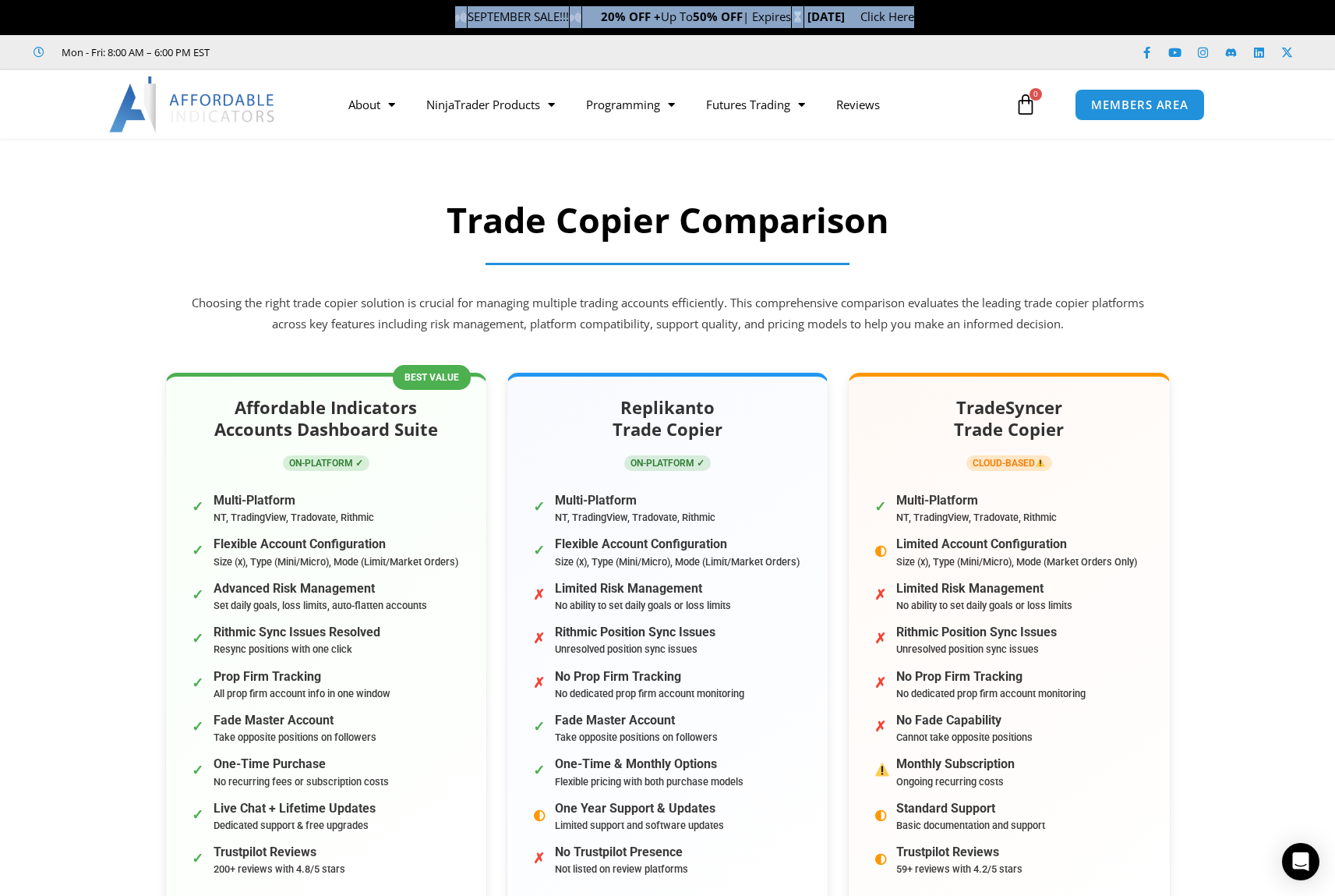
click at [454, 17] on span "SEPTEMBER SALE!!! 20% OFF + Up To 50% OFF | Expires" at bounding box center [631, 16] width 353 height 15
click at [454, 20] on span "SEPTEMBER SALE!!! 20% OFF + Up To 50% OFF | Expires" at bounding box center [631, 16] width 353 height 15
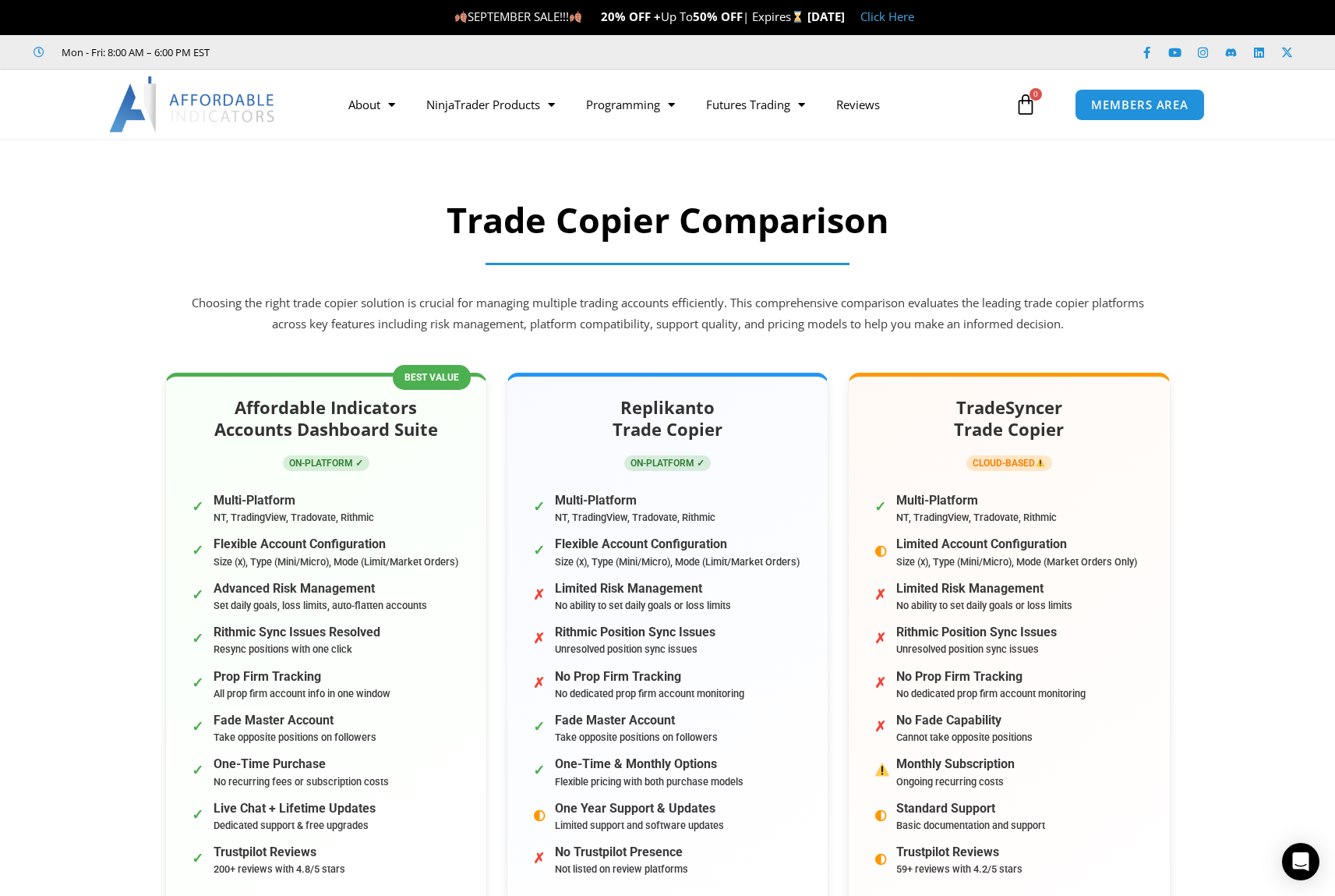
drag, startPoint x: 517, startPoint y: 16, endPoint x: 411, endPoint y: 7, distance: 106.4
click at [411, 7] on p "SEPTEMBER SALE!!! 20% OFF + Up To 50% OFF | Expires Sunday, September 14 Click …" at bounding box center [684, 17] width 1302 height 22
click at [354, 11] on p "SEPTEMBER SALE!!! 20% OFF + Up To 50% OFF | Expires Sunday, September 14 Click …" at bounding box center [684, 17] width 1302 height 22
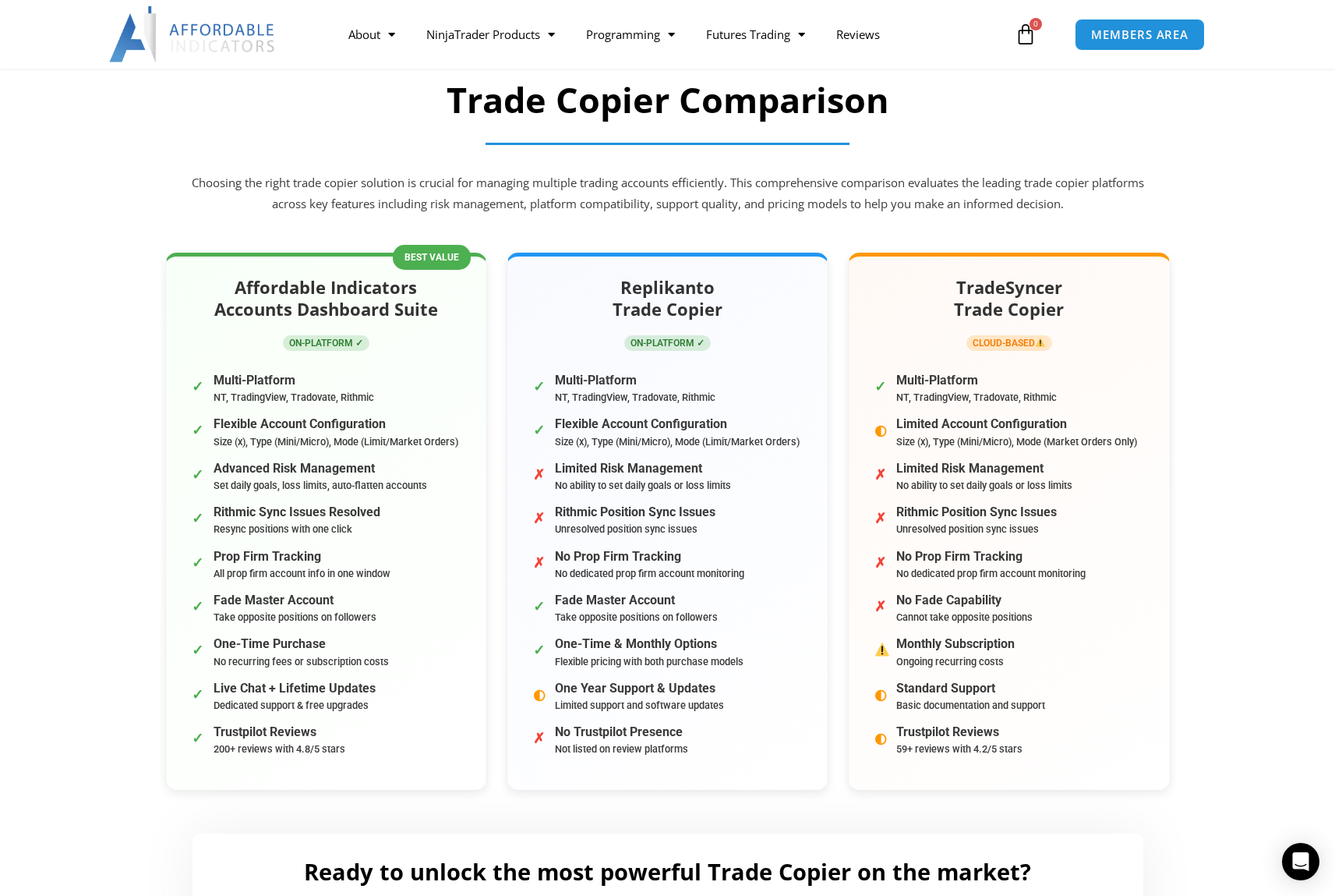
scroll to position [156, 0]
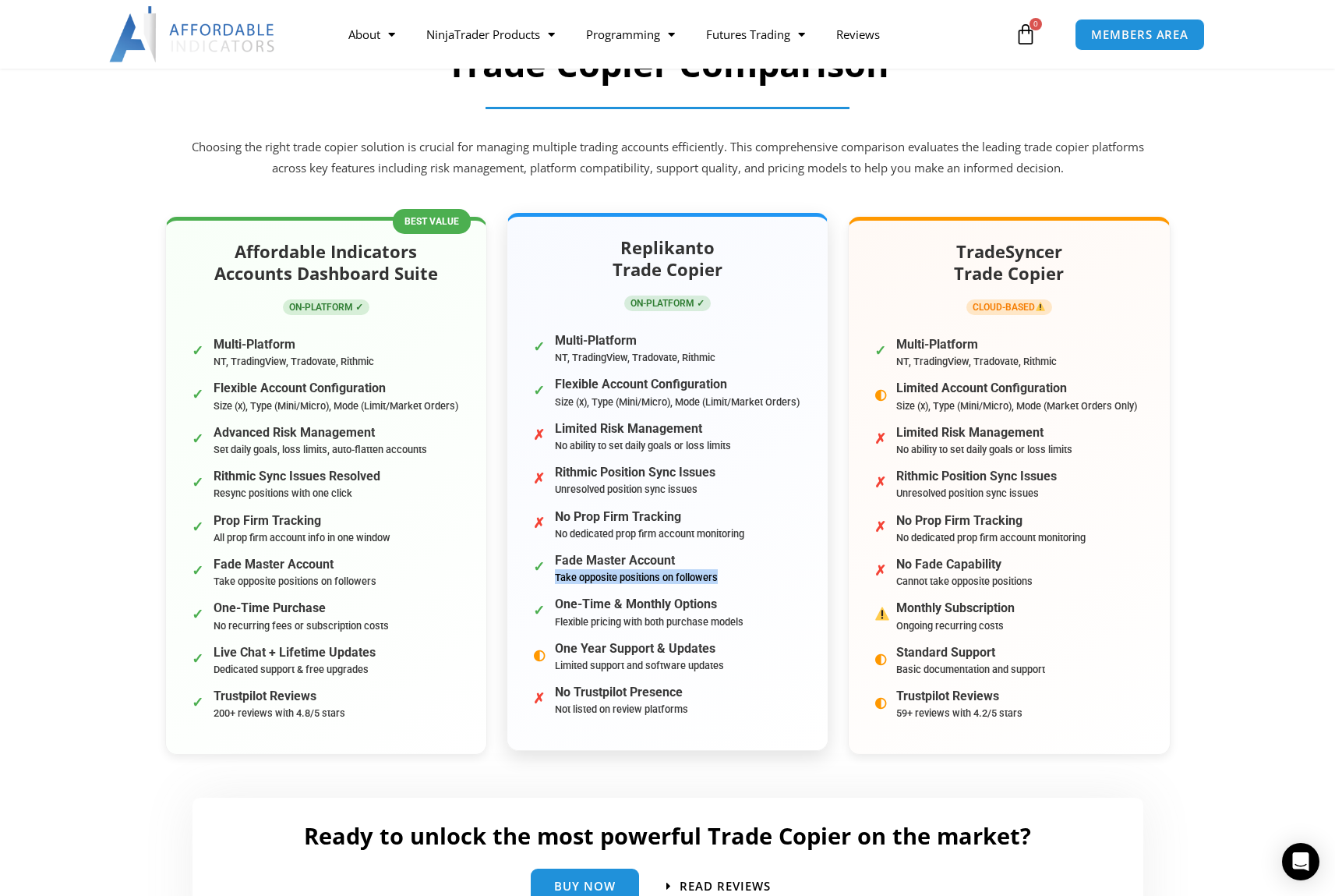
drag, startPoint x: 729, startPoint y: 583, endPoint x: 550, endPoint y: 577, distance: 179.1
click at [550, 577] on li "✓ Fade Master Account Take opposite positions on followers" at bounding box center [668, 568] width 282 height 38
drag, startPoint x: 563, startPoint y: 580, endPoint x: 716, endPoint y: 581, distance: 153.0
click at [716, 581] on li "✓ Fade Master Account Take opposite positions on followers" at bounding box center [668, 568] width 282 height 38
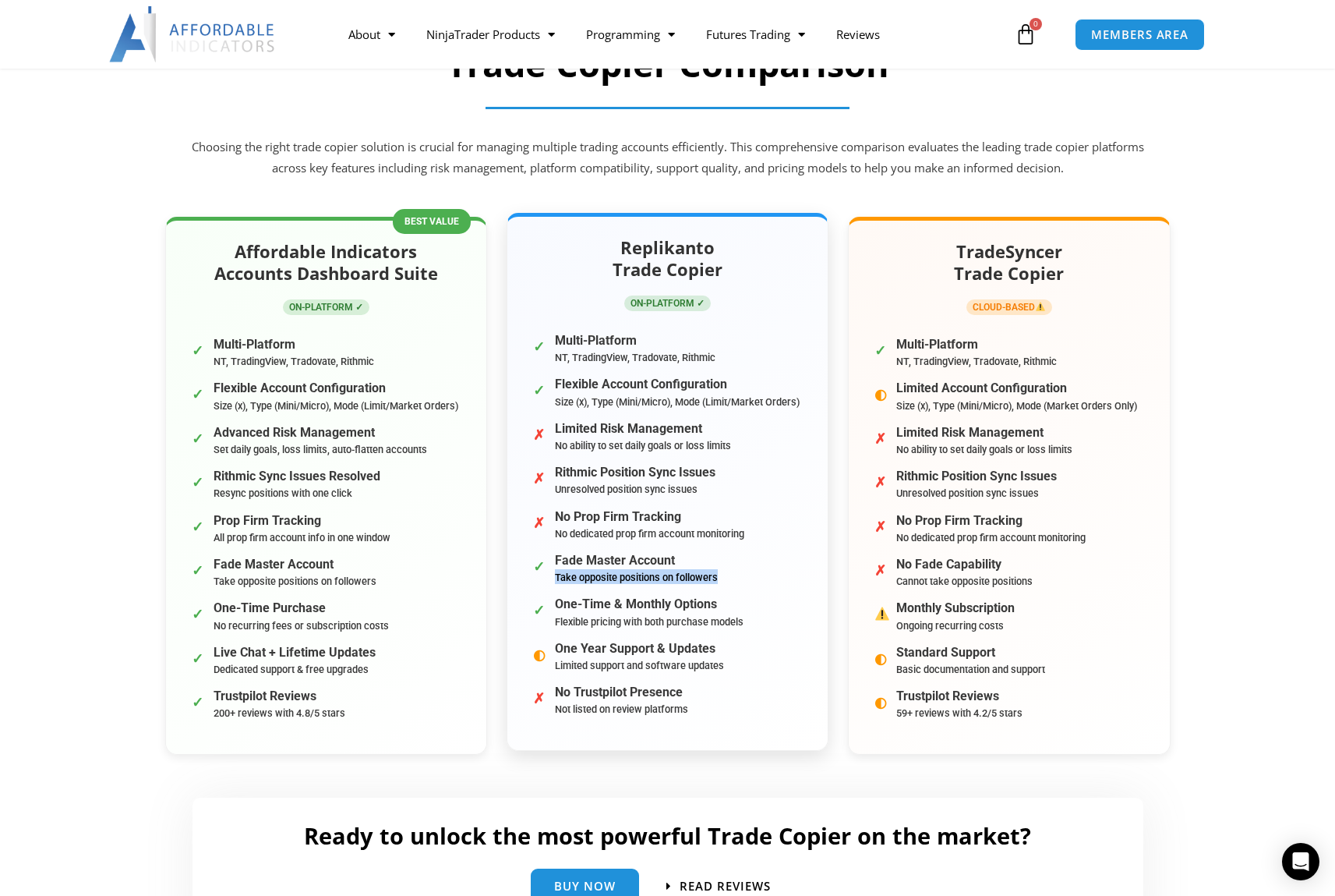
click at [716, 581] on li "✓ Fade Master Account Take opposite positions on followers" at bounding box center [668, 568] width 282 height 38
drag, startPoint x: 722, startPoint y: 581, endPoint x: 555, endPoint y: 581, distance: 167.0
click at [555, 581] on li "✓ Fade Master Account Take opposite positions on followers" at bounding box center [668, 568] width 282 height 38
click at [555, 581] on small "Take opposite positions on followers" at bounding box center [637, 578] width 163 height 12
drag, startPoint x: 552, startPoint y: 581, endPoint x: 755, endPoint y: 581, distance: 203.0
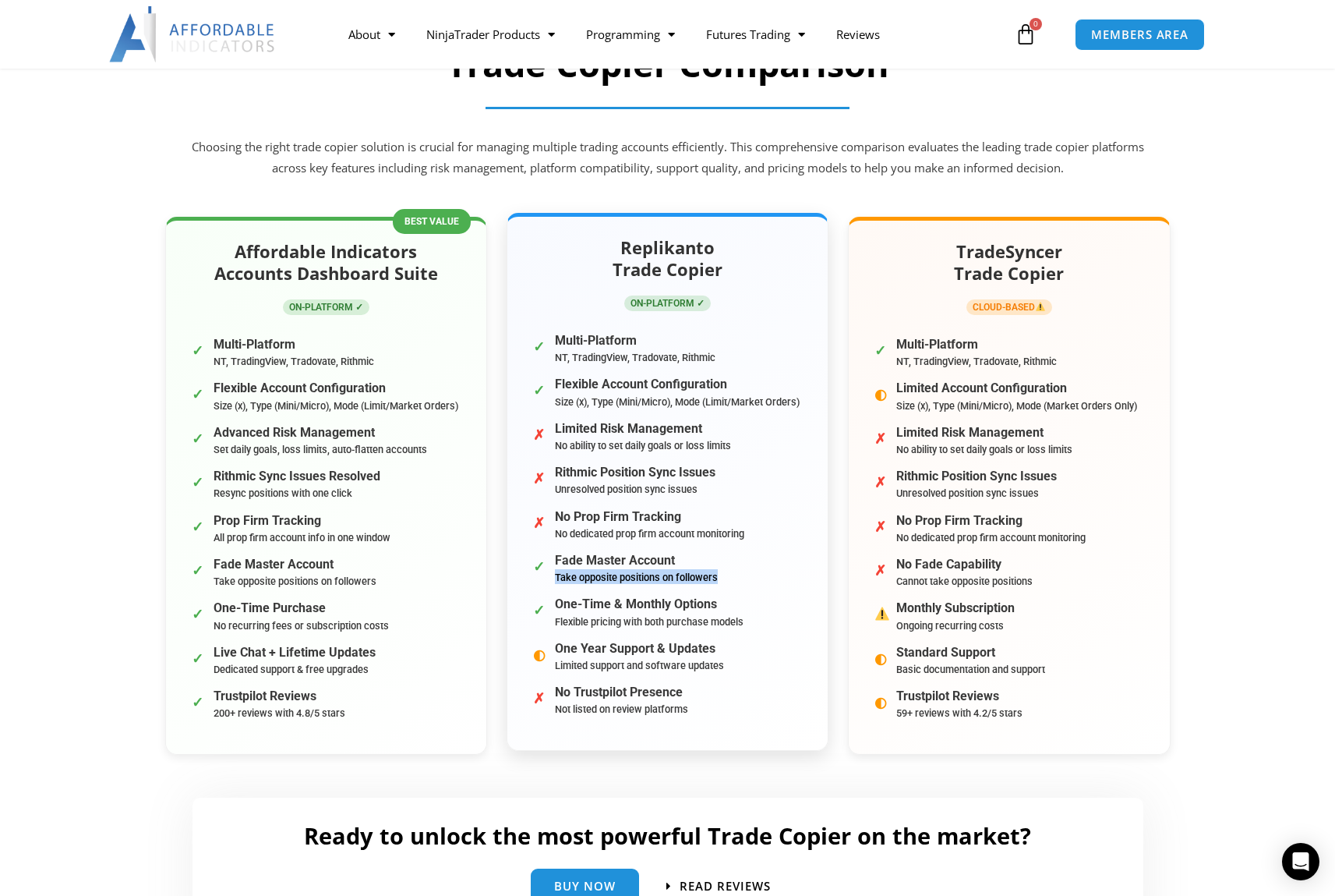
click at [755, 581] on li "✓ Fade Master Account Take opposite positions on followers" at bounding box center [668, 568] width 282 height 38
click at [643, 578] on small "Take opposite positions on followers" at bounding box center [642, 578] width 163 height 12
click at [659, 578] on small "Take opposite positions on followers" at bounding box center [642, 578] width 163 height 12
